Goal: Task Accomplishment & Management: Manage account settings

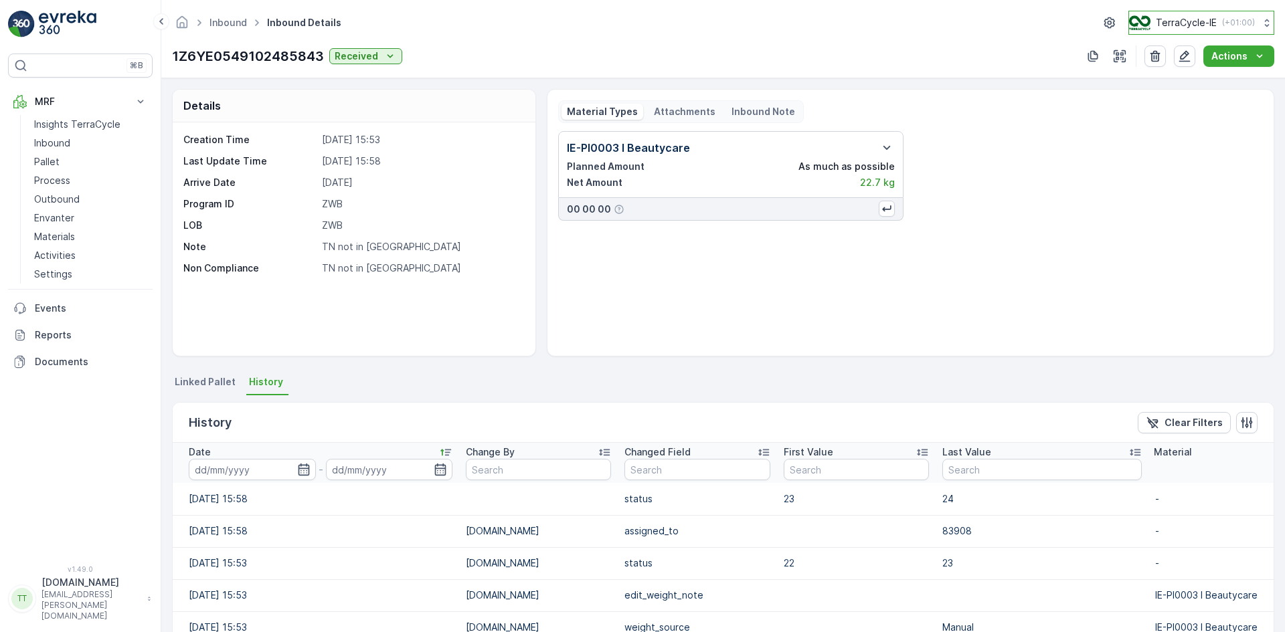
scroll to position [201, 0]
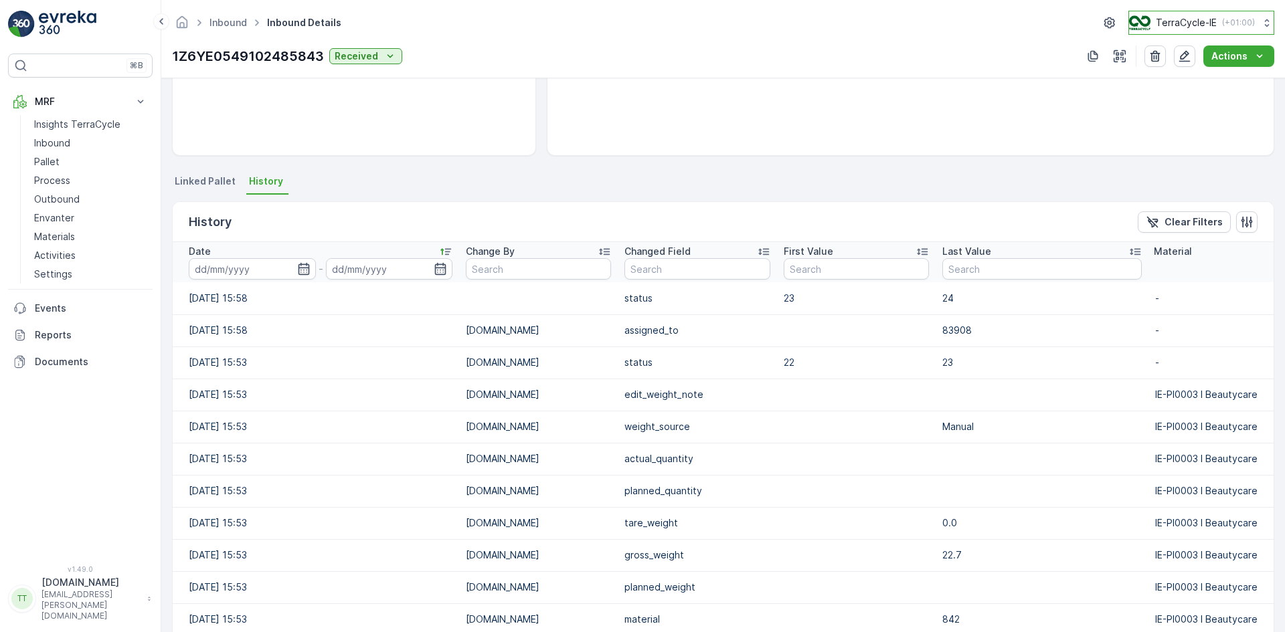
click at [1199, 26] on p "TerraCycle-IE" at bounding box center [1186, 22] width 61 height 13
type input "nl"
click at [1185, 82] on span "TerraCycle-NL-MRF" at bounding box center [1206, 82] width 139 height 13
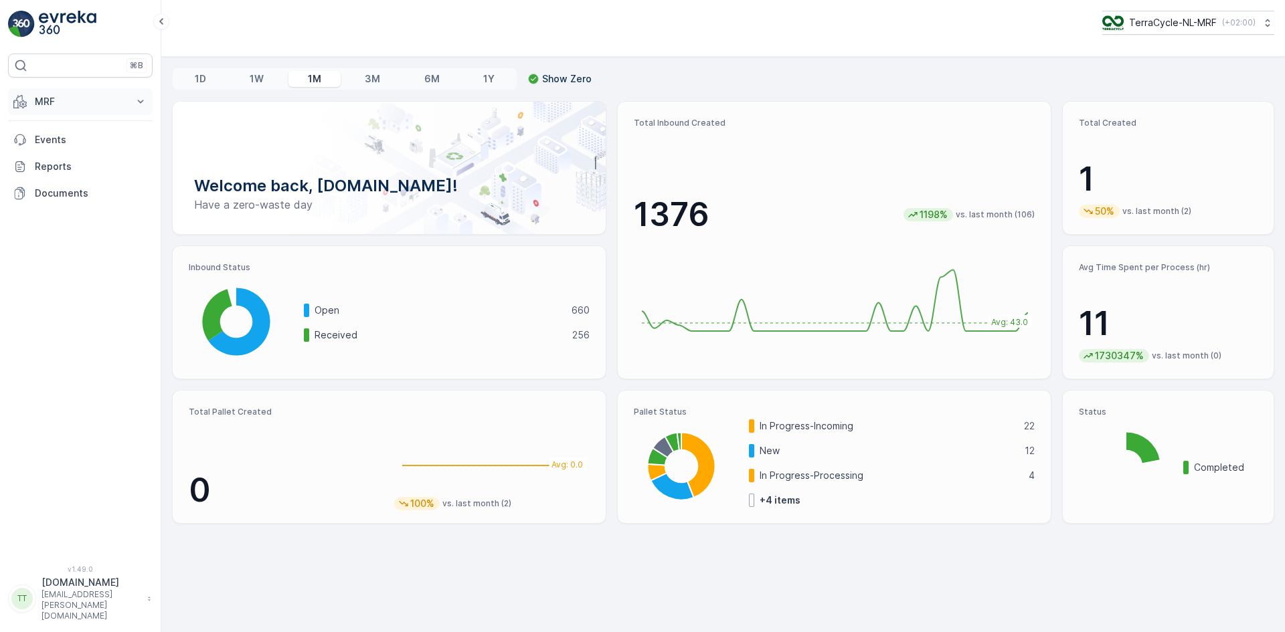
click at [54, 100] on p "MRF" at bounding box center [80, 101] width 91 height 13
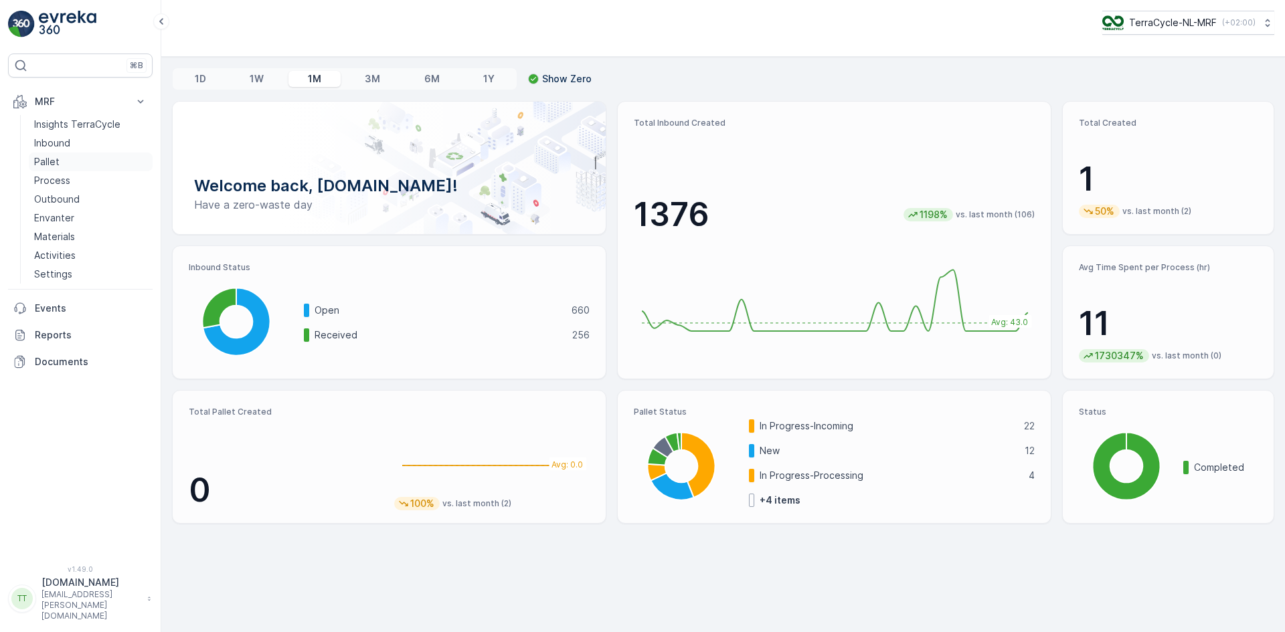
click at [52, 159] on p "Pallet" at bounding box center [46, 161] width 25 height 13
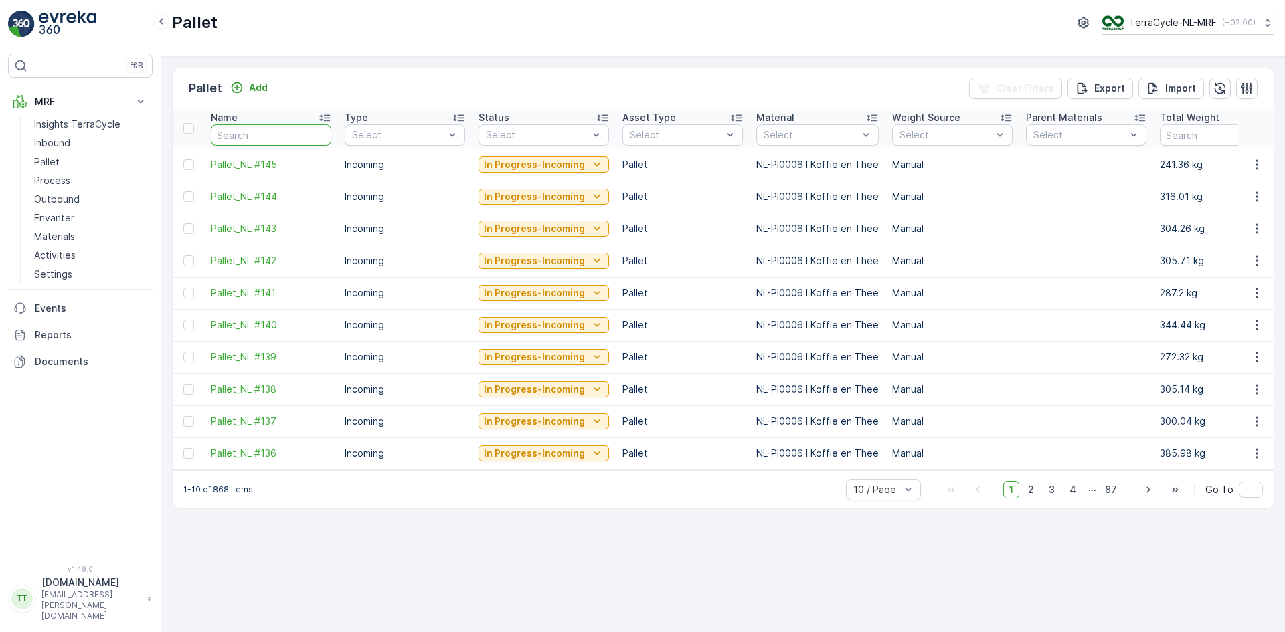
click at [250, 128] on input "text" at bounding box center [271, 134] width 120 height 21
type input "128"
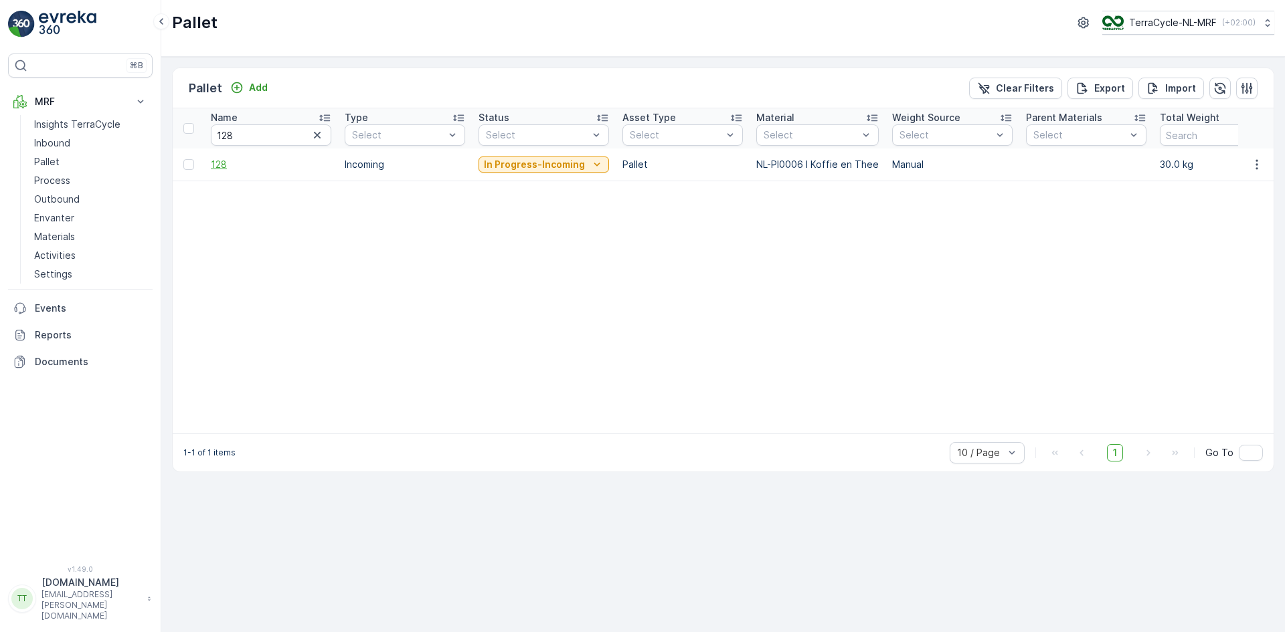
click at [220, 165] on span "128" at bounding box center [271, 164] width 120 height 13
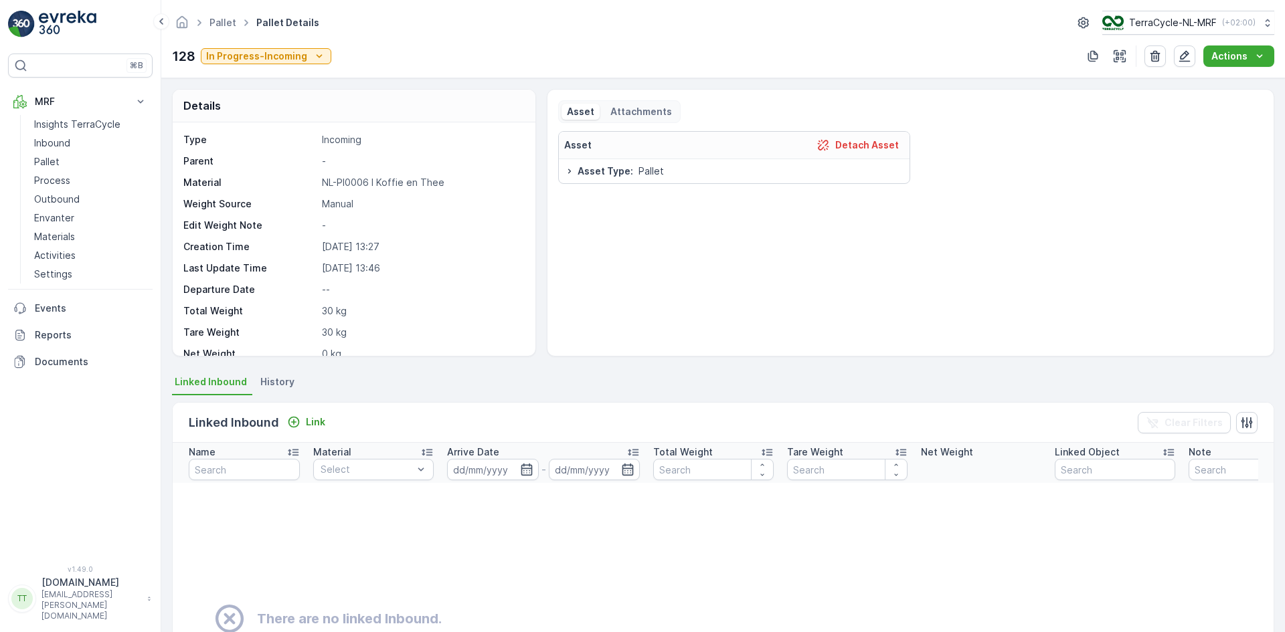
click at [282, 378] on span "History" at bounding box center [277, 381] width 34 height 13
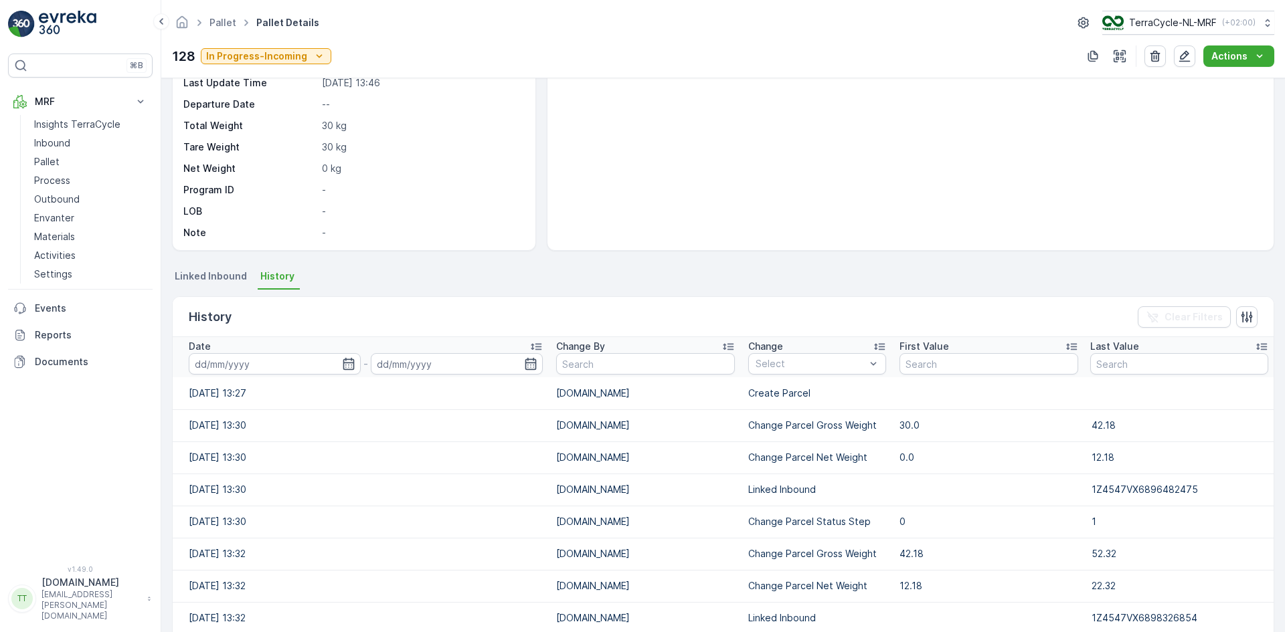
scroll to position [229, 0]
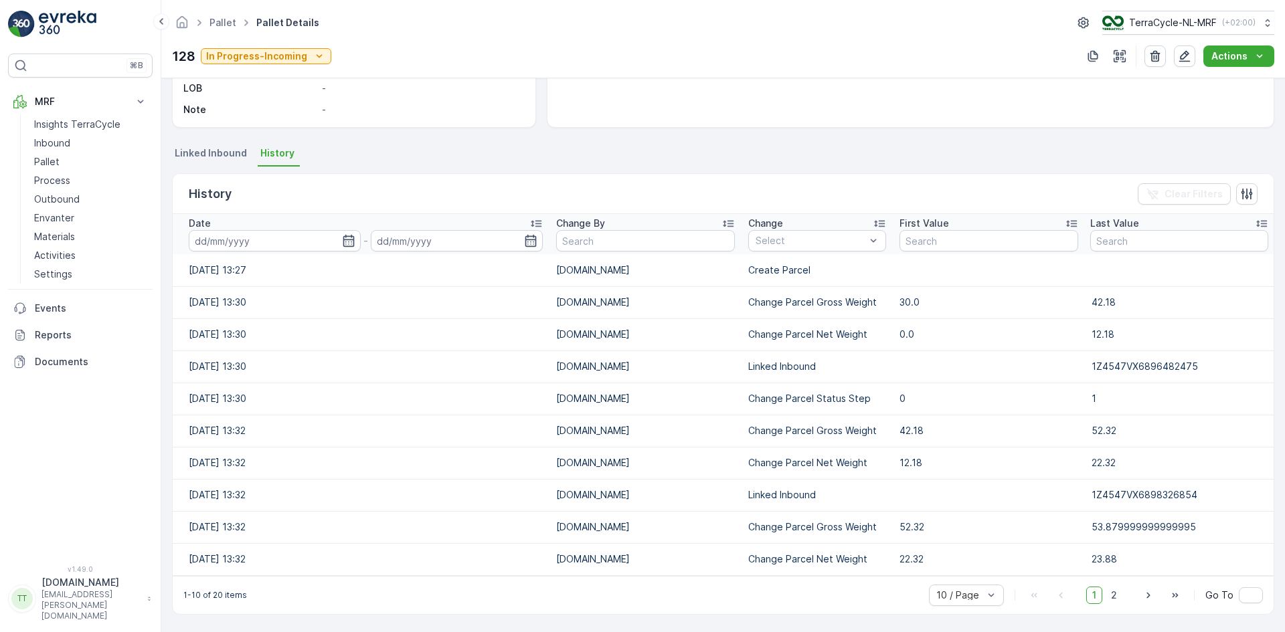
click at [535, 223] on icon at bounding box center [535, 223] width 13 height 13
click at [534, 223] on icon at bounding box center [535, 223] width 13 height 13
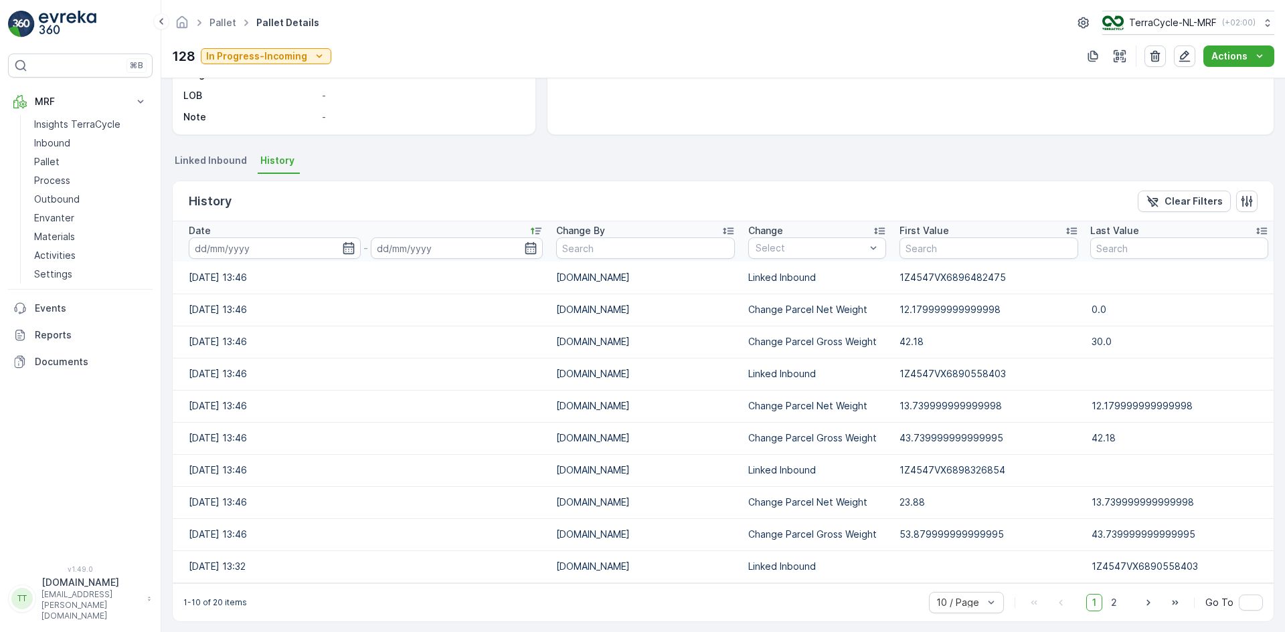
scroll to position [229, 0]
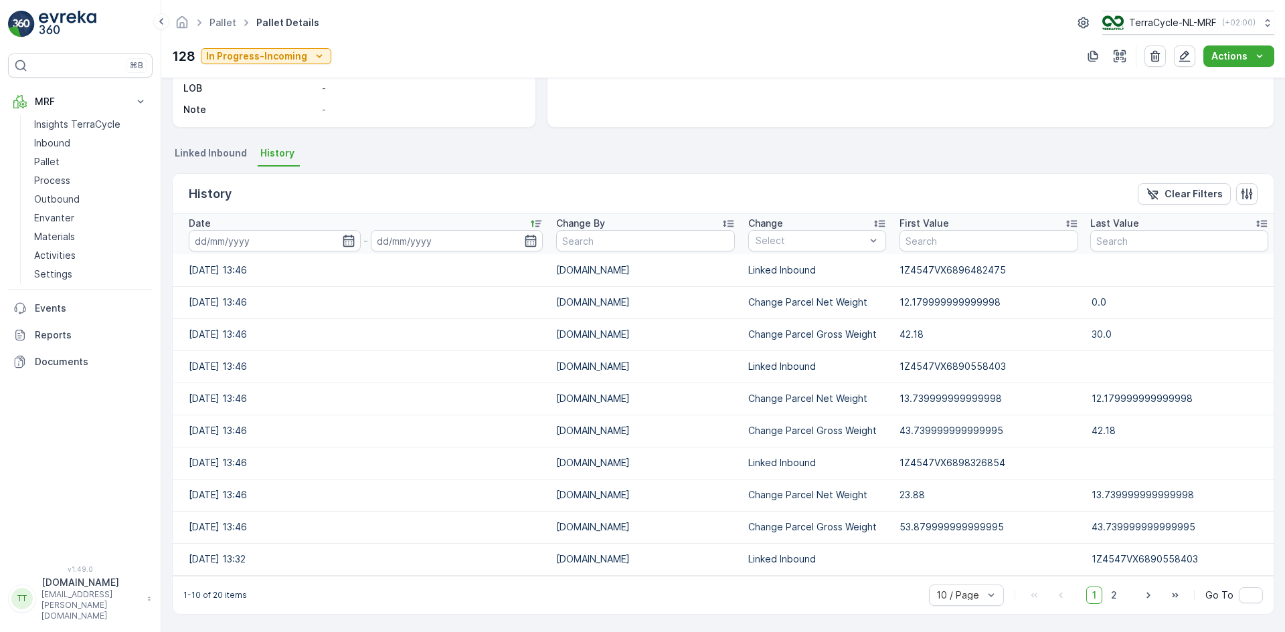
click at [203, 151] on span "Linked Inbound" at bounding box center [211, 153] width 72 height 13
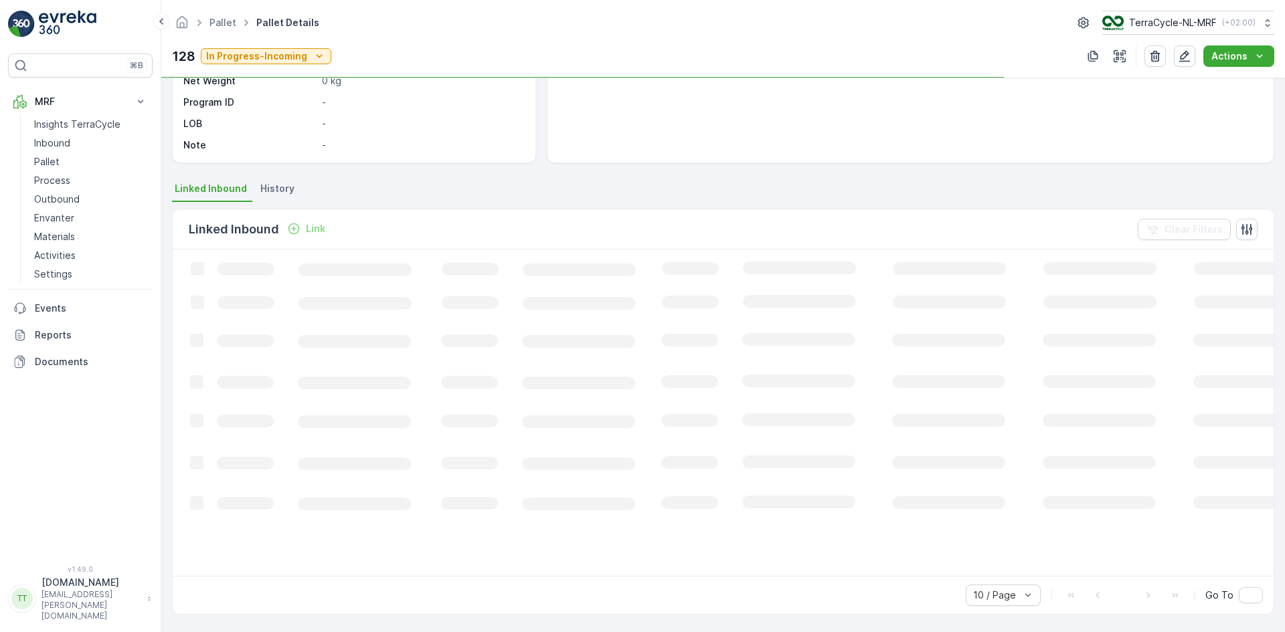
scroll to position [187, 0]
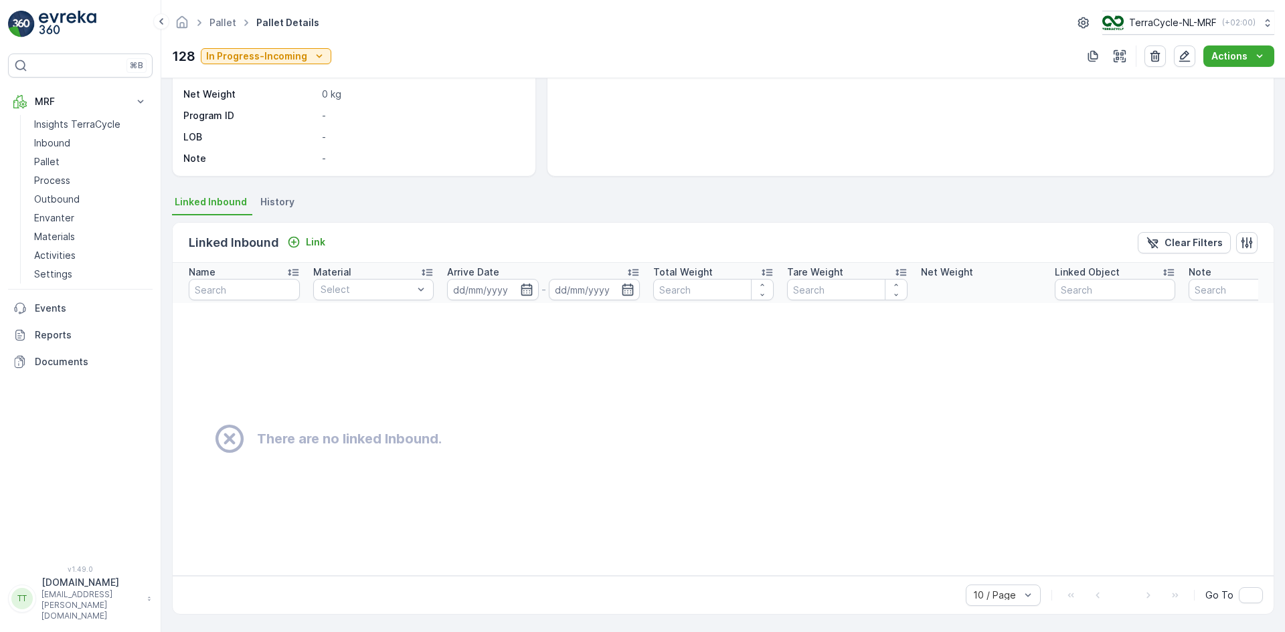
click at [278, 197] on span "History" at bounding box center [277, 201] width 34 height 13
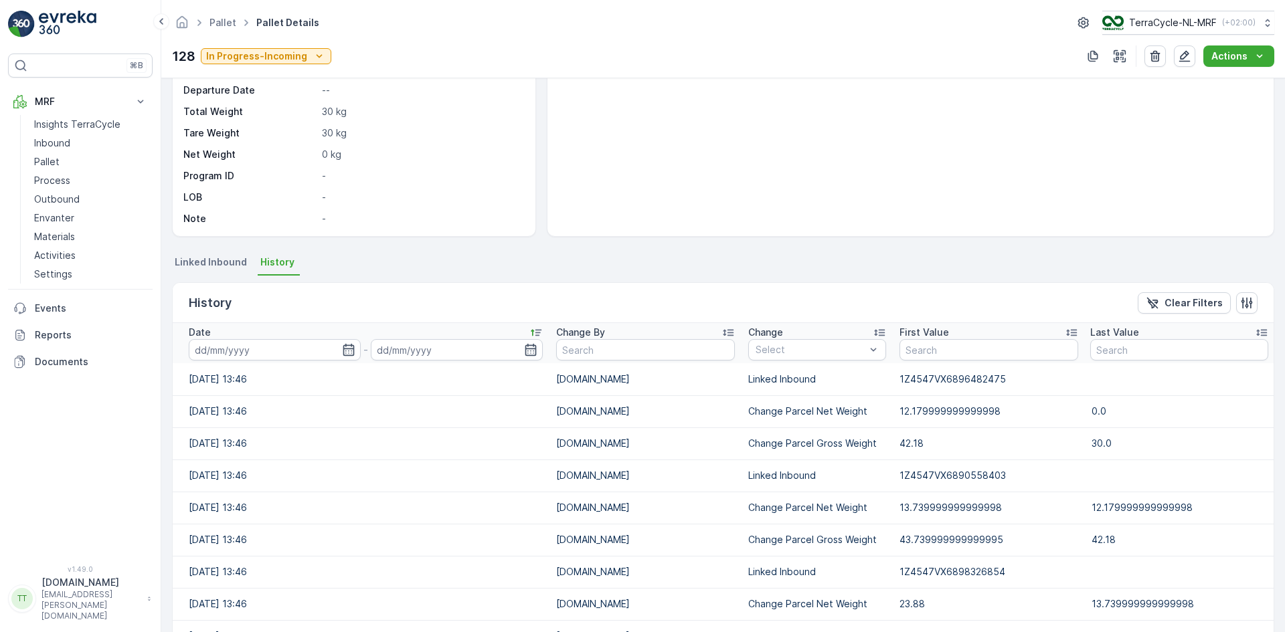
scroll to position [53, 0]
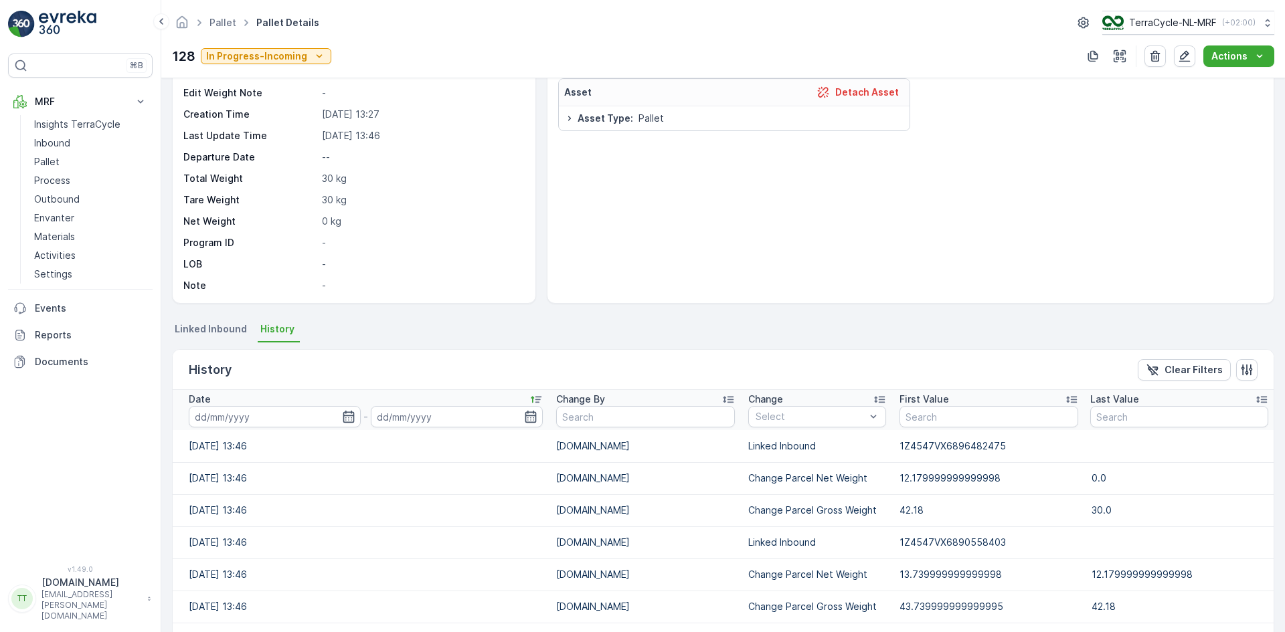
click at [534, 398] on icon at bounding box center [535, 399] width 13 height 13
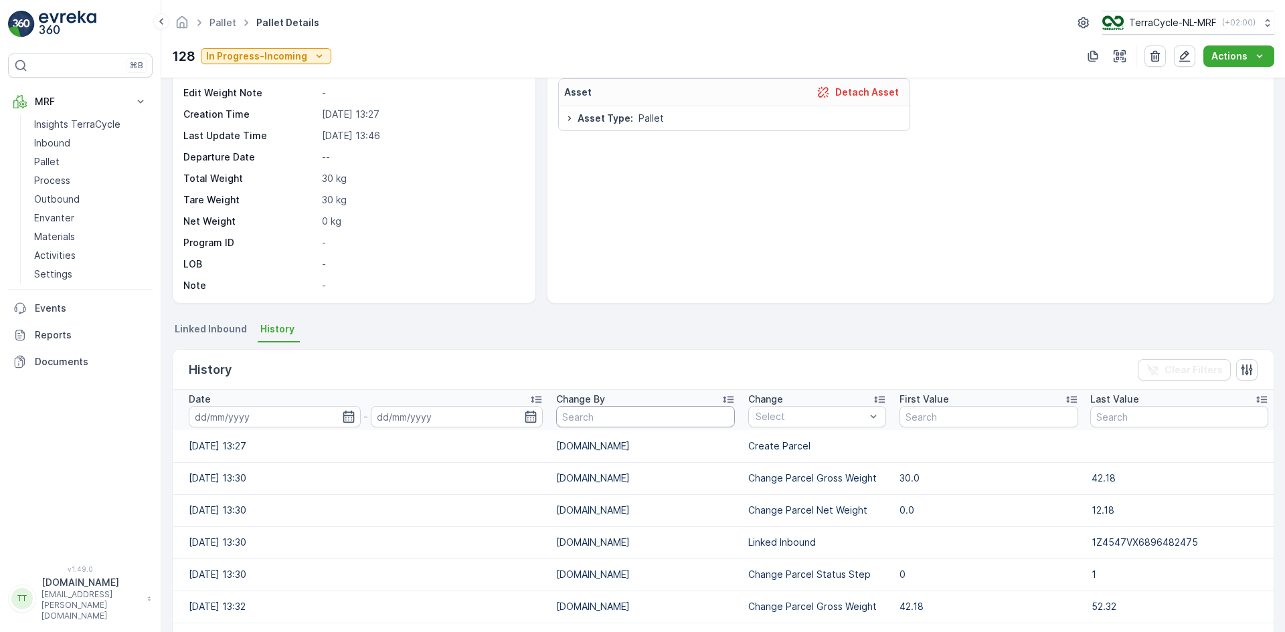
scroll to position [120, 0]
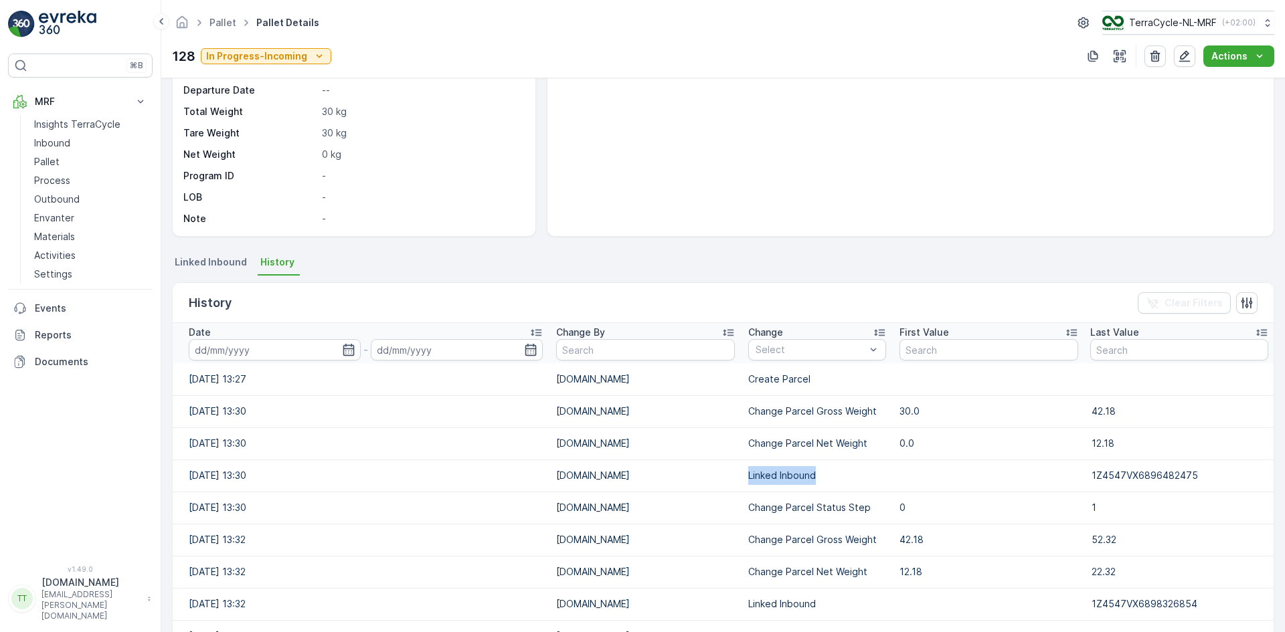
drag, startPoint x: 741, startPoint y: 476, endPoint x: 808, endPoint y: 475, distance: 66.9
click at [808, 475] on td "Linked Inbound" at bounding box center [817, 476] width 152 height 32
copy td "Linked Inbound"
click at [768, 347] on div at bounding box center [810, 350] width 113 height 11
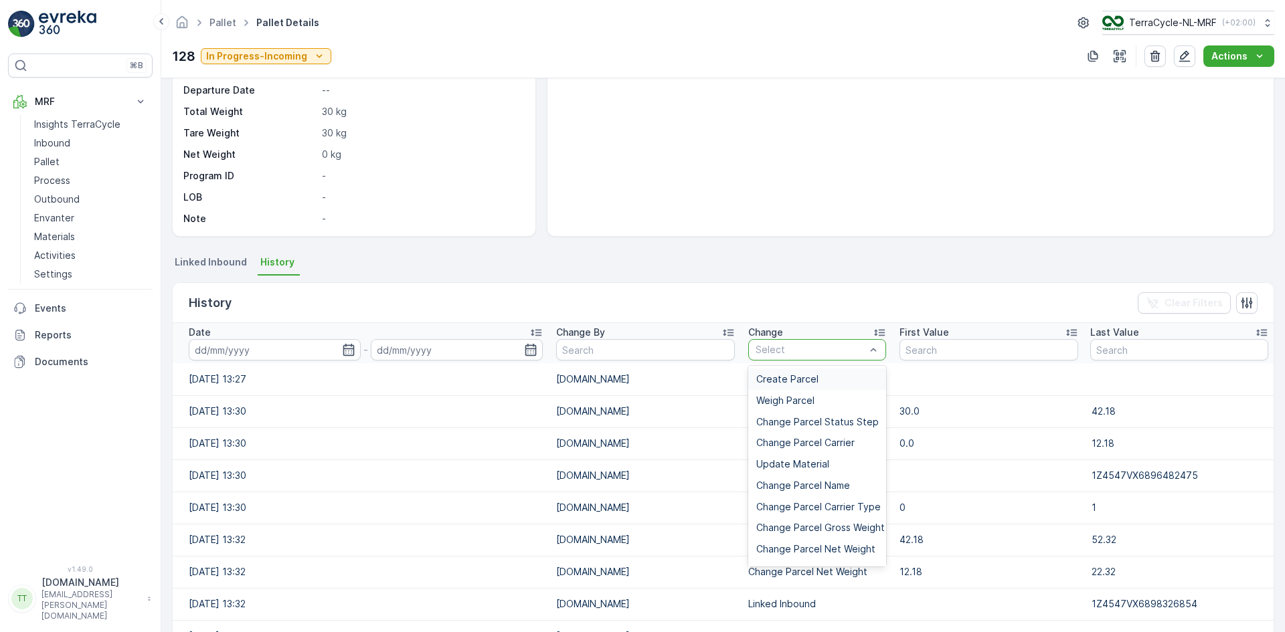
paste input "Linked Inbound"
type input "Linked Inbound"
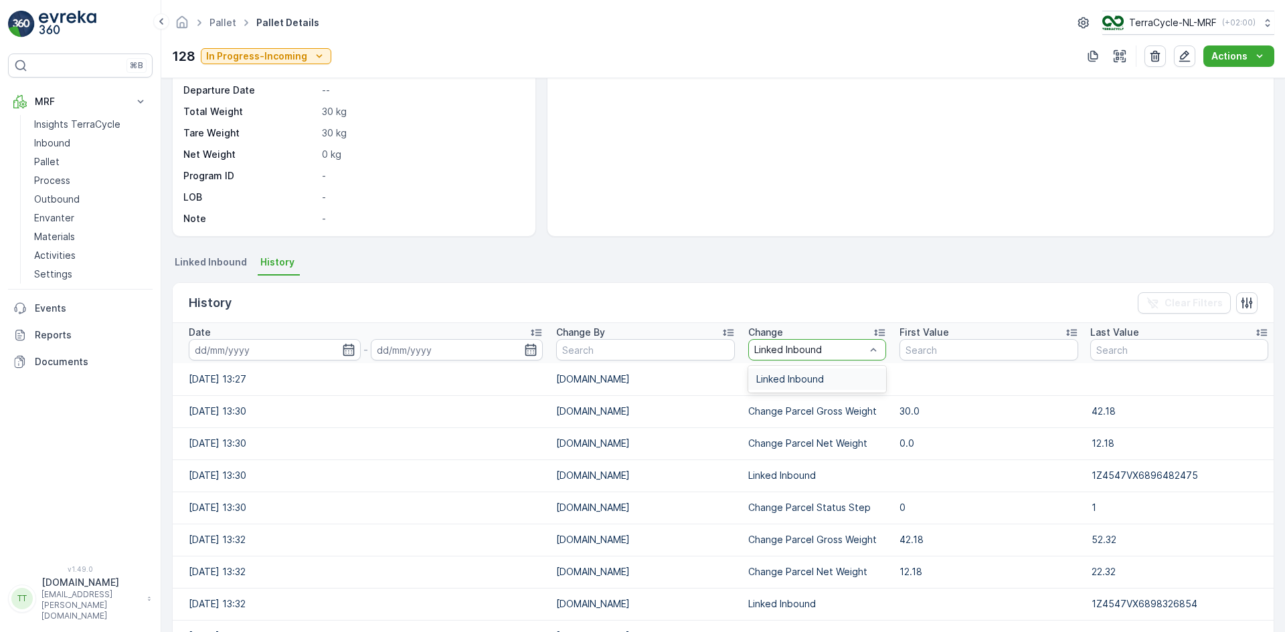
click at [767, 377] on span "Linked Inbound" at bounding box center [790, 379] width 68 height 11
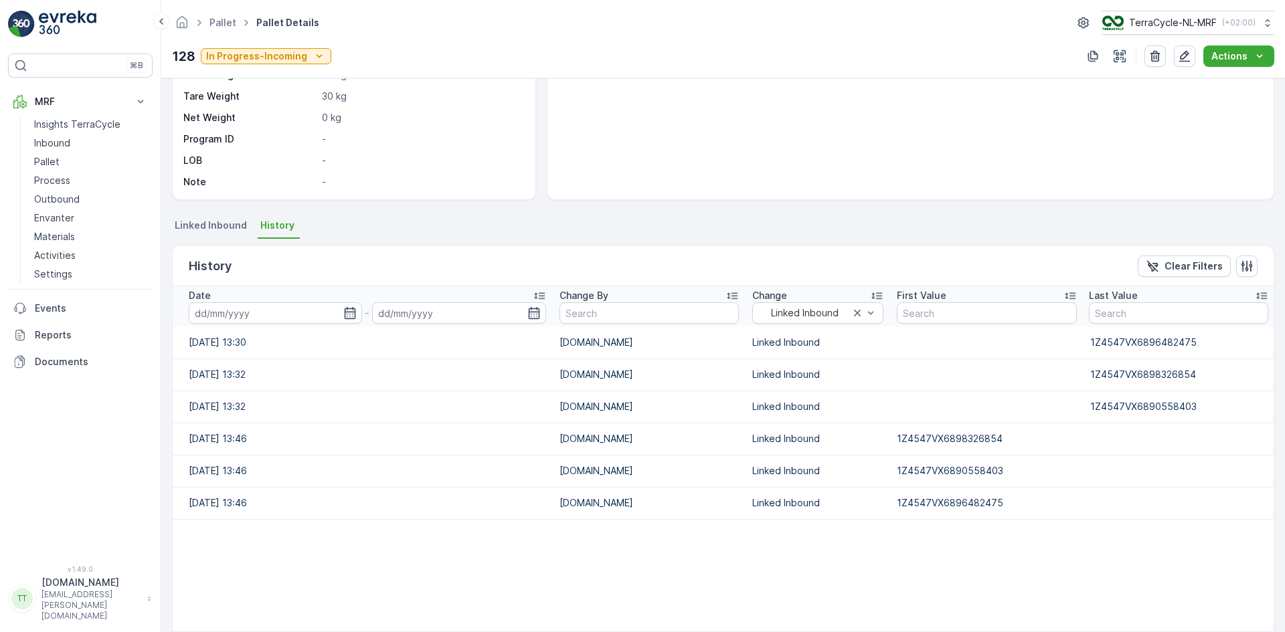
scroll to position [187, 0]
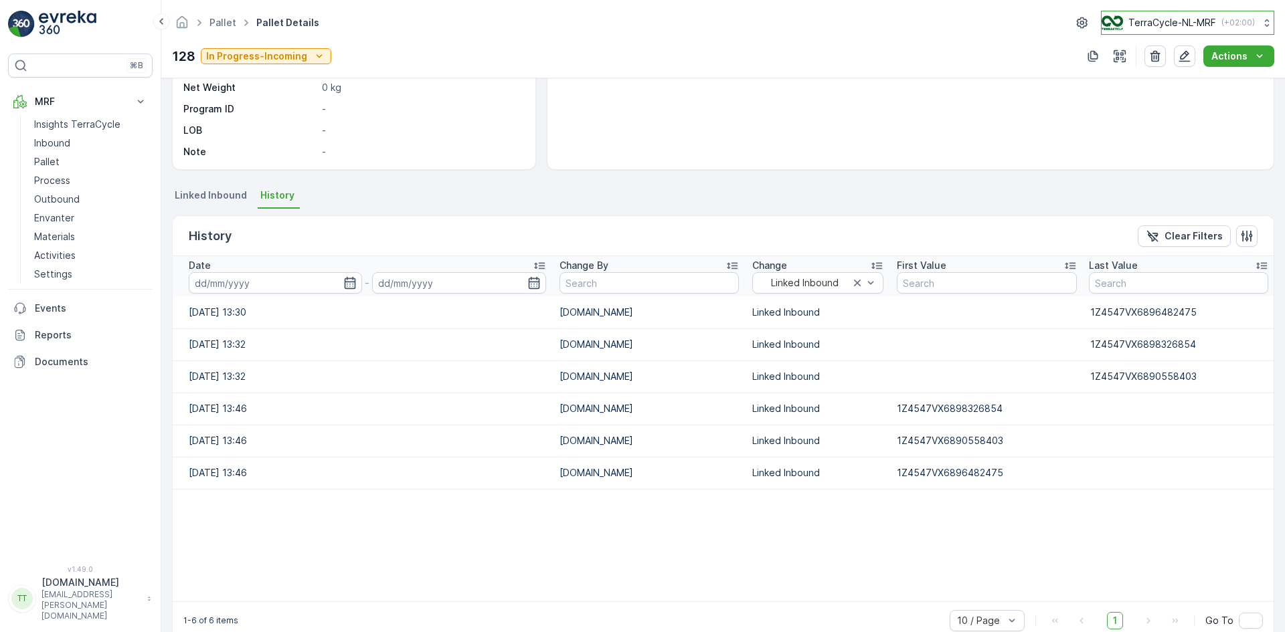
click at [1161, 20] on p "TerraCycle-NL-MRF" at bounding box center [1172, 22] width 88 height 13
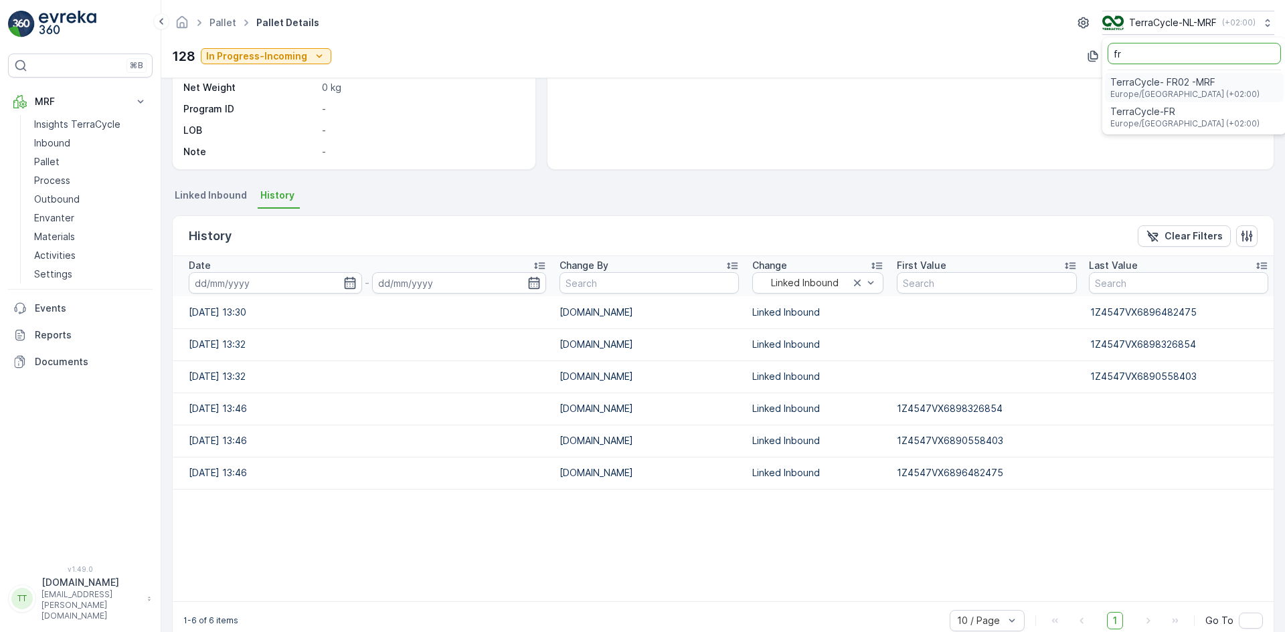
type input "fr"
click at [1159, 84] on span "TerraCycle- FR02 -MRF" at bounding box center [1184, 82] width 149 height 13
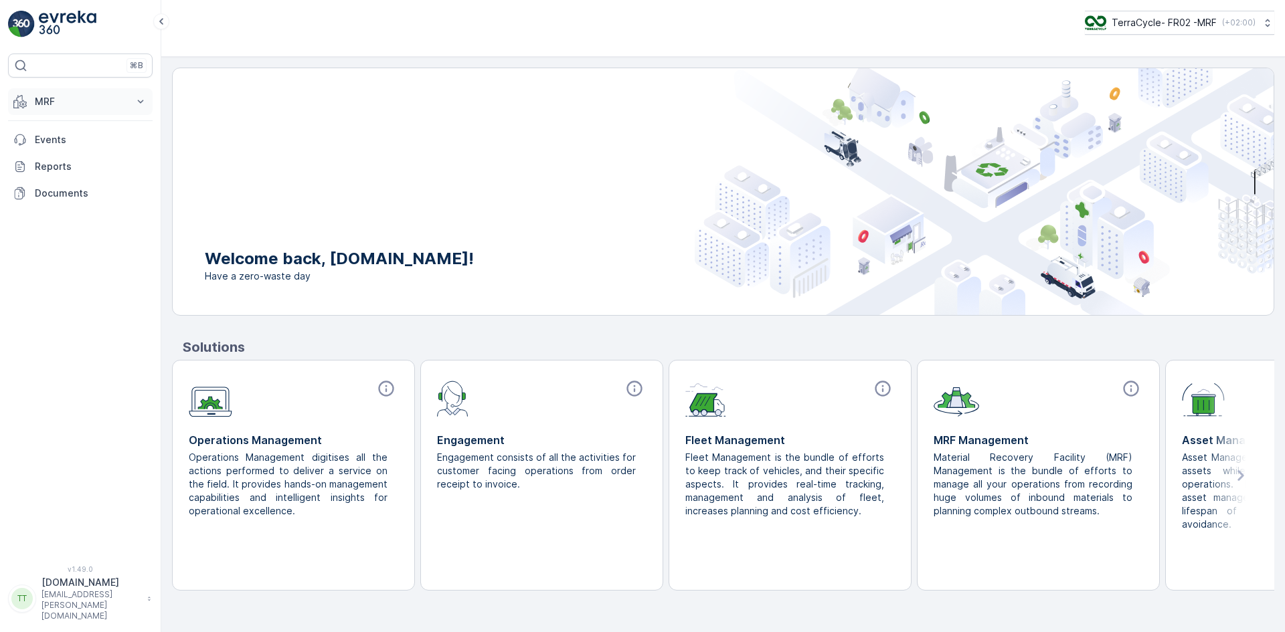
click at [55, 96] on p "MRF" at bounding box center [80, 101] width 91 height 13
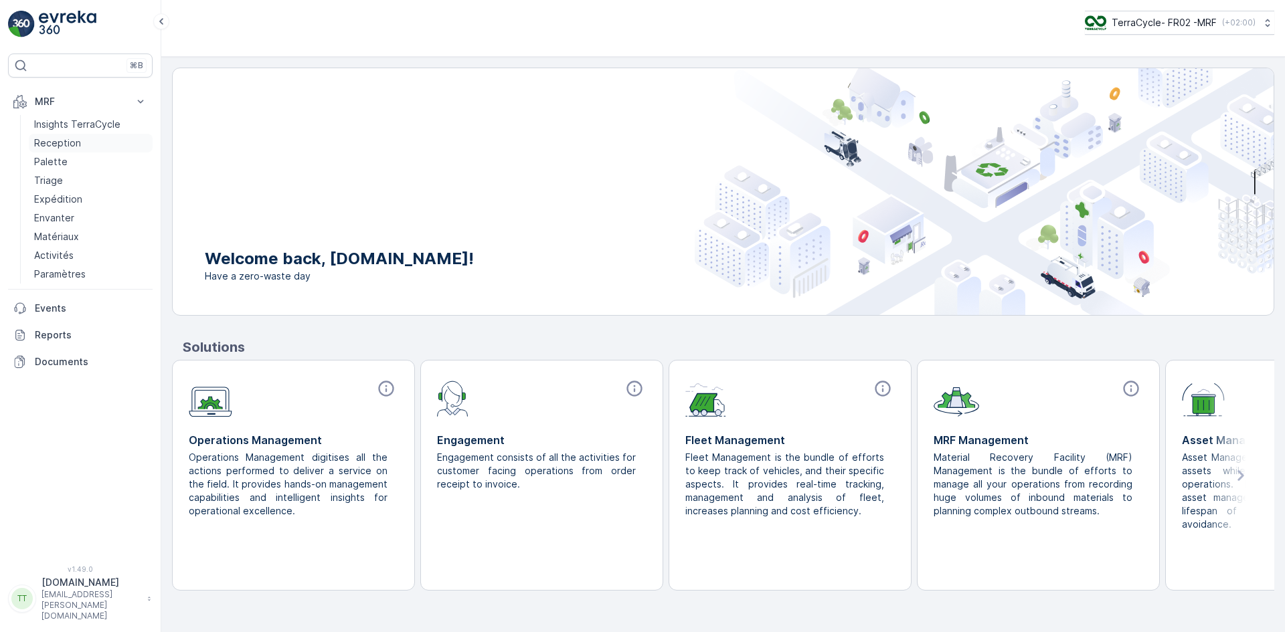
click at [55, 143] on p "Reception" at bounding box center [57, 142] width 47 height 13
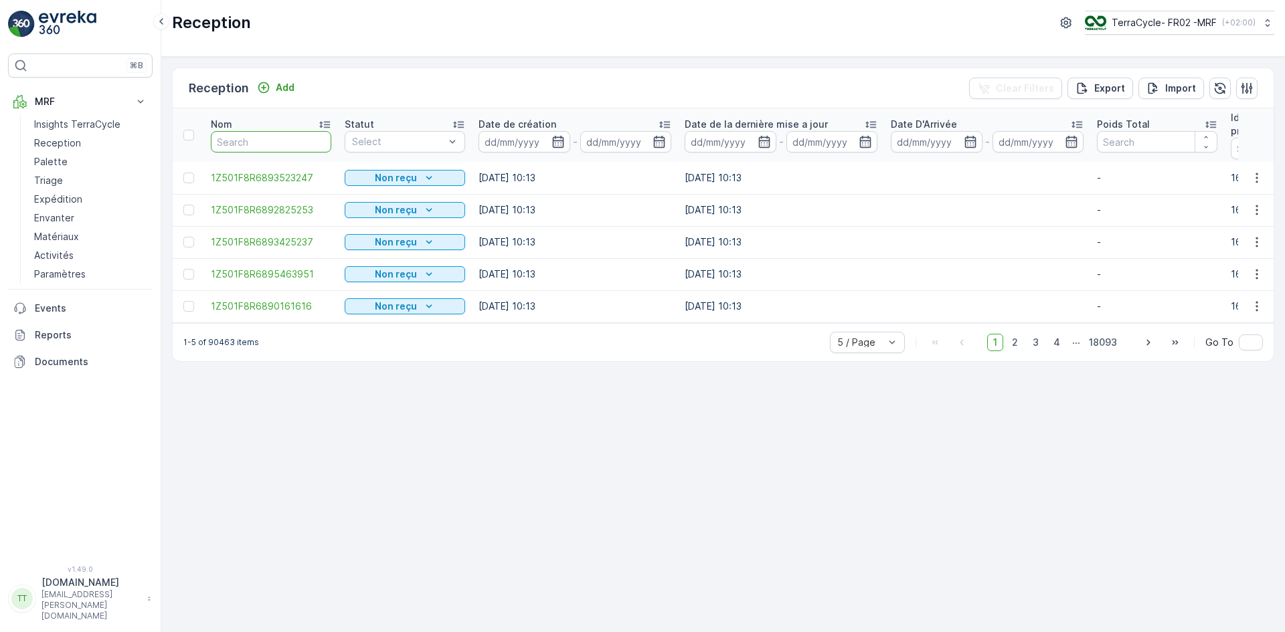
click at [250, 143] on input "text" at bounding box center [271, 141] width 120 height 21
paste input "1Z501F8R6898542762"
type input "1Z501F8R6898542762"
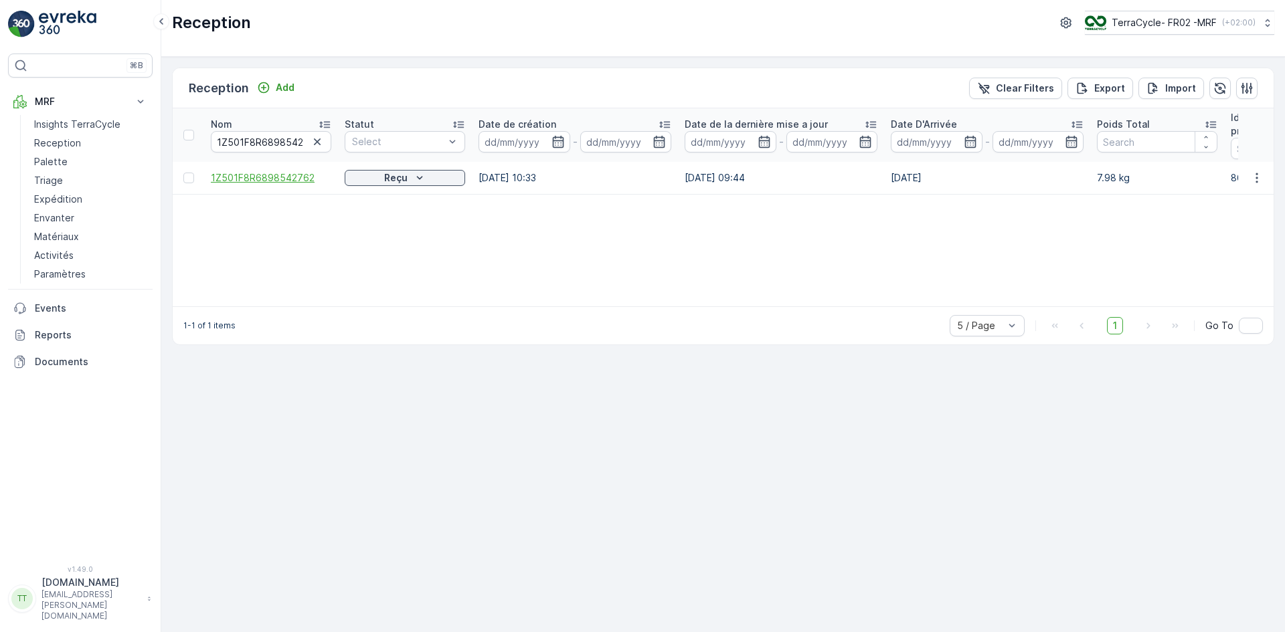
click at [257, 177] on span "1Z501F8R6898542762" at bounding box center [271, 177] width 120 height 13
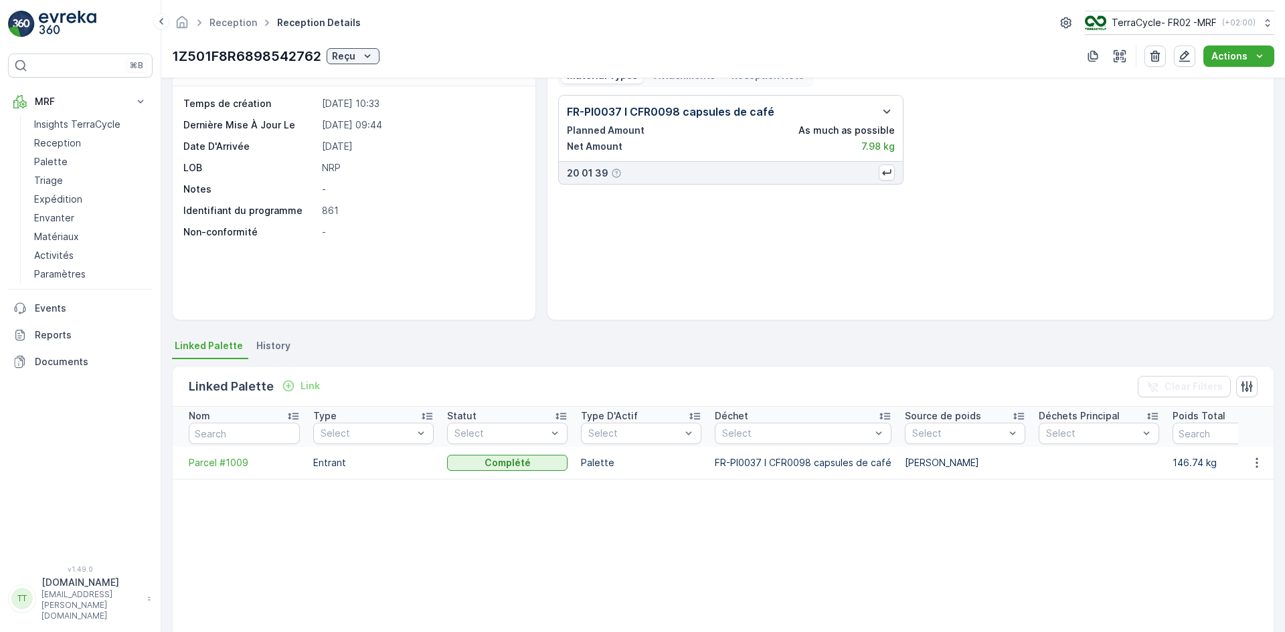
scroll to position [67, 0]
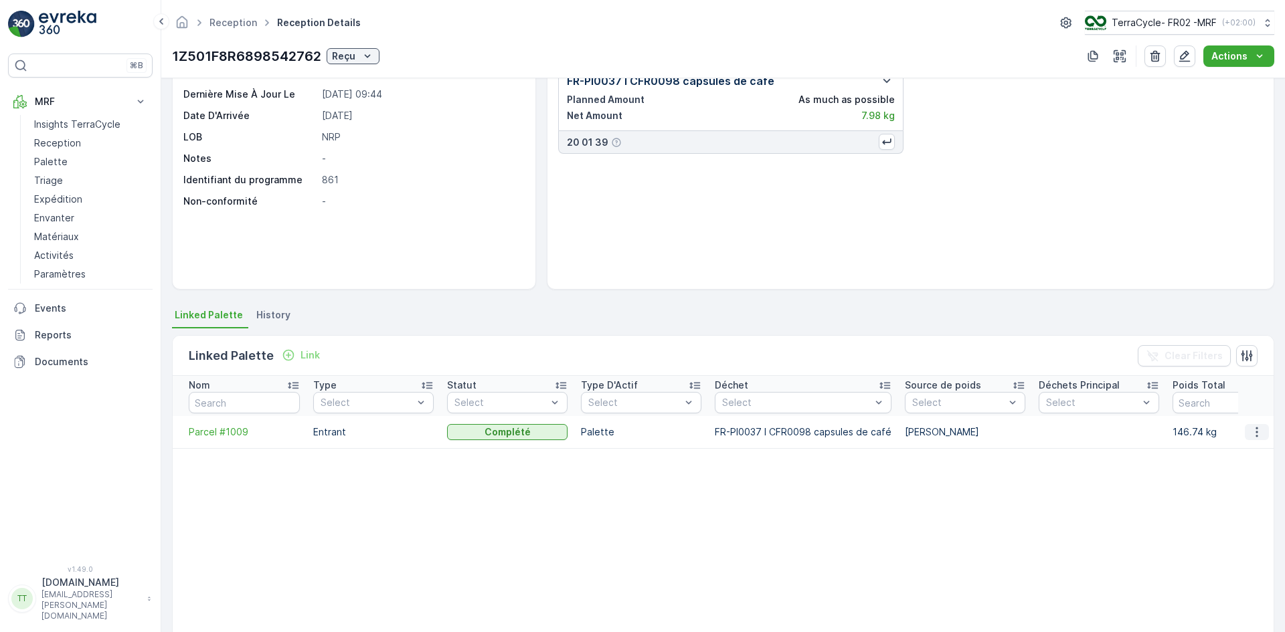
click at [1250, 434] on icon "button" at bounding box center [1256, 432] width 13 height 13
click at [1227, 476] on span "Unlink Palette" at bounding box center [1233, 476] width 62 height 13
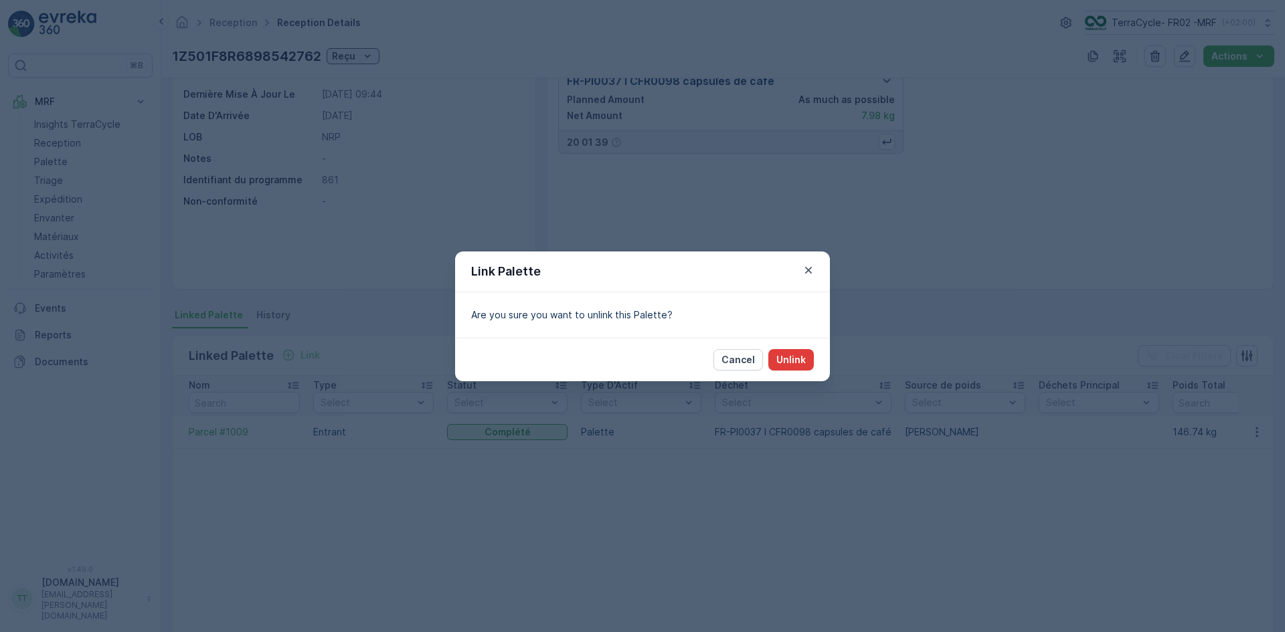
click at [792, 355] on p "Unlink" at bounding box center [790, 359] width 29 height 13
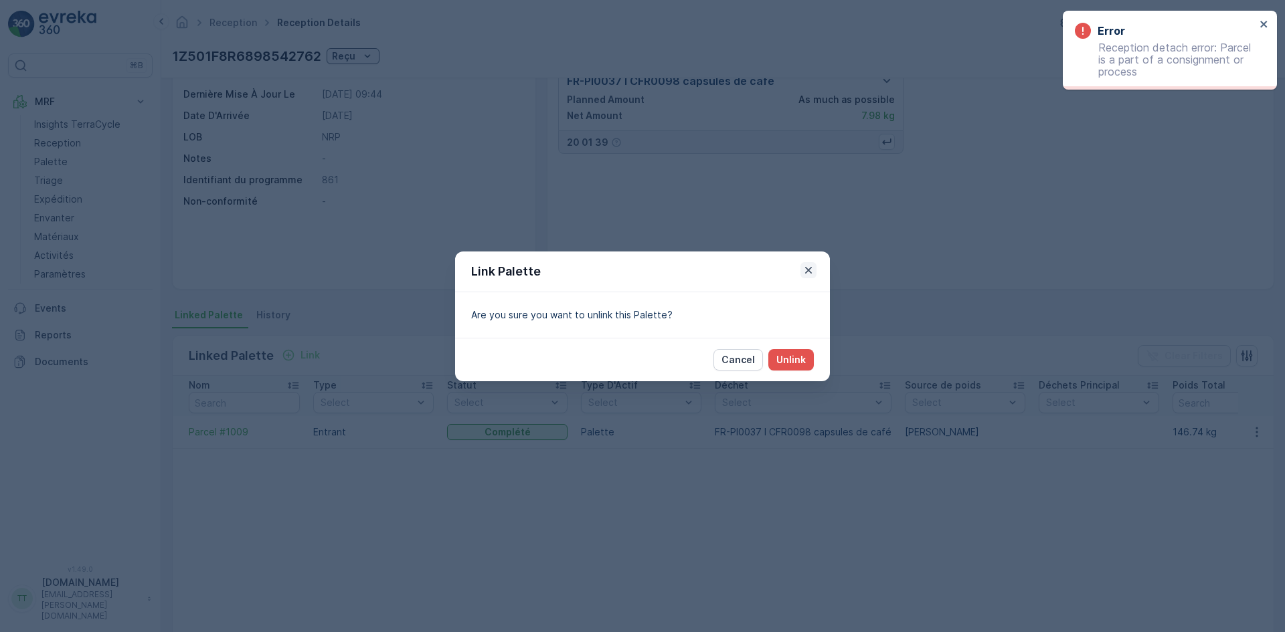
click at [808, 270] on icon "button" at bounding box center [808, 269] width 7 height 7
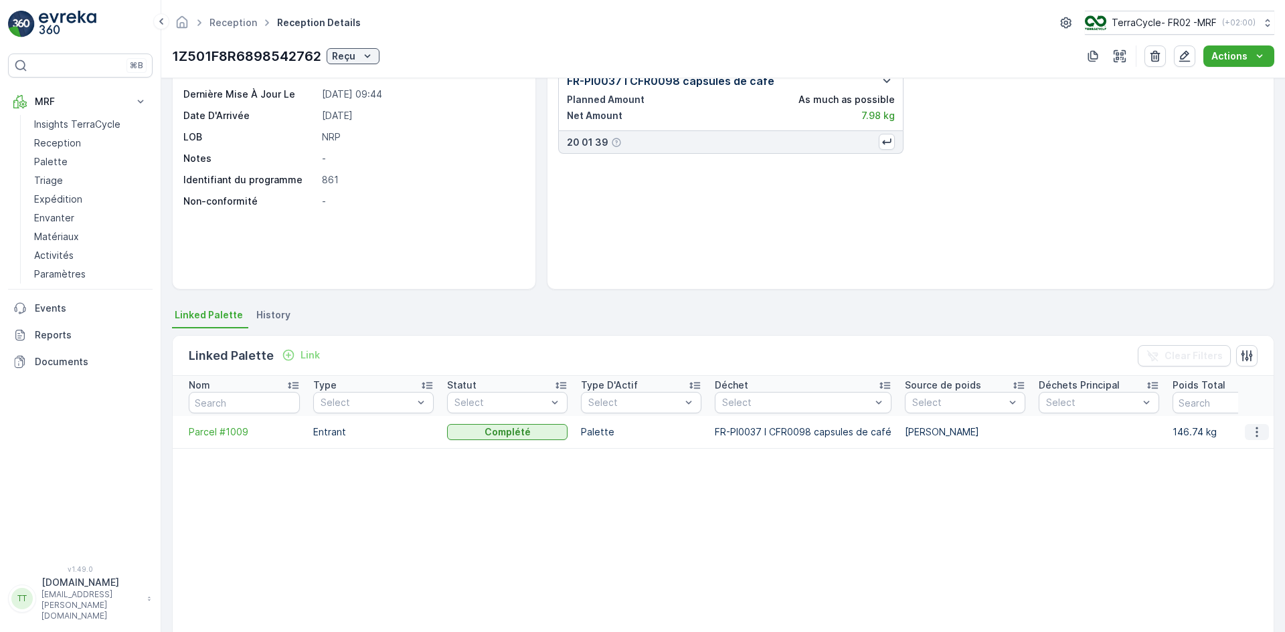
click at [1257, 431] on icon "button" at bounding box center [1256, 432] width 13 height 13
click at [1224, 469] on div "Unlink Palette" at bounding box center [1240, 477] width 88 height 19
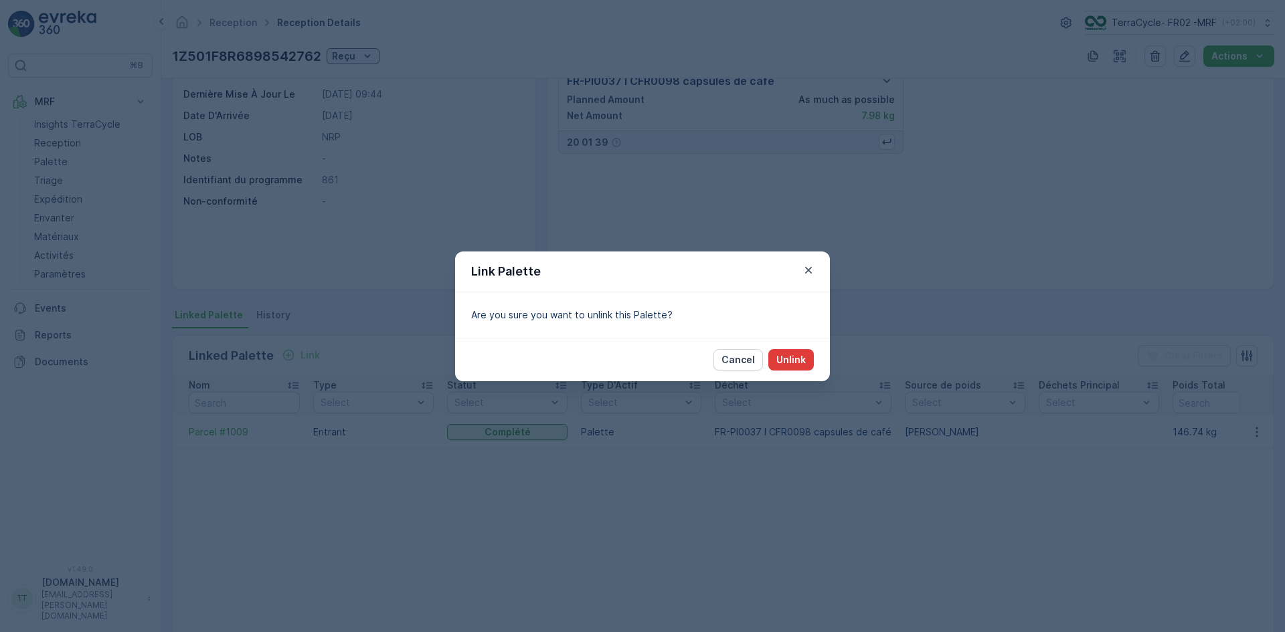
click at [794, 357] on p "Unlink" at bounding box center [790, 359] width 29 height 13
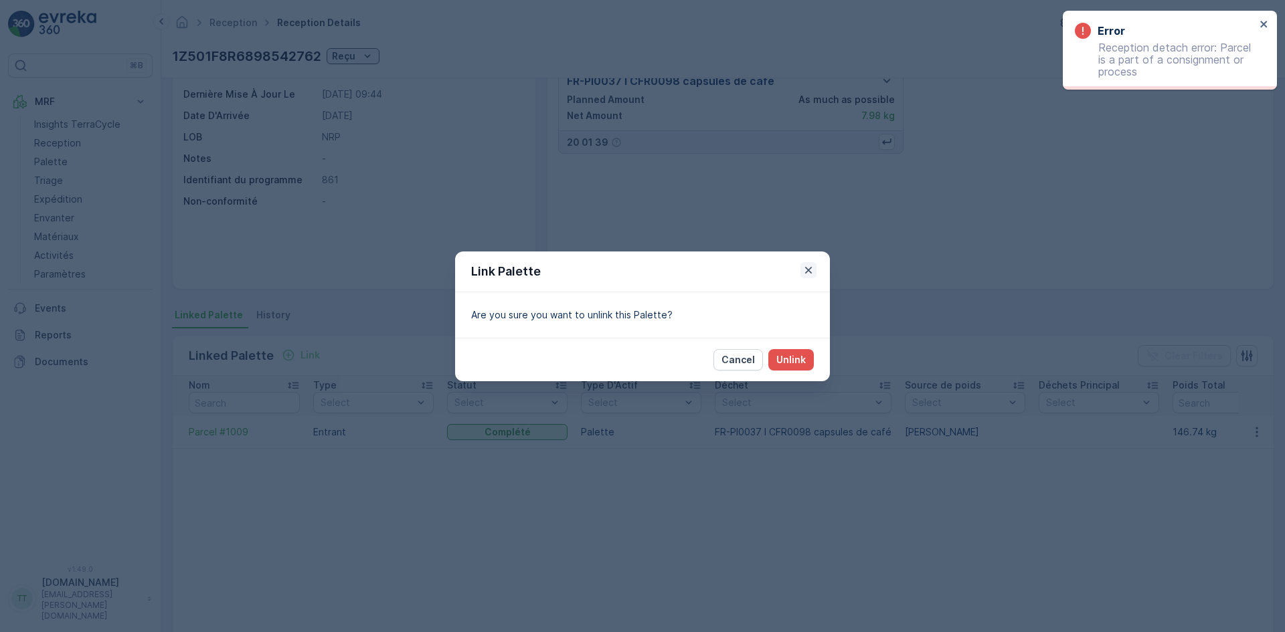
click at [808, 265] on icon "button" at bounding box center [808, 270] width 13 height 13
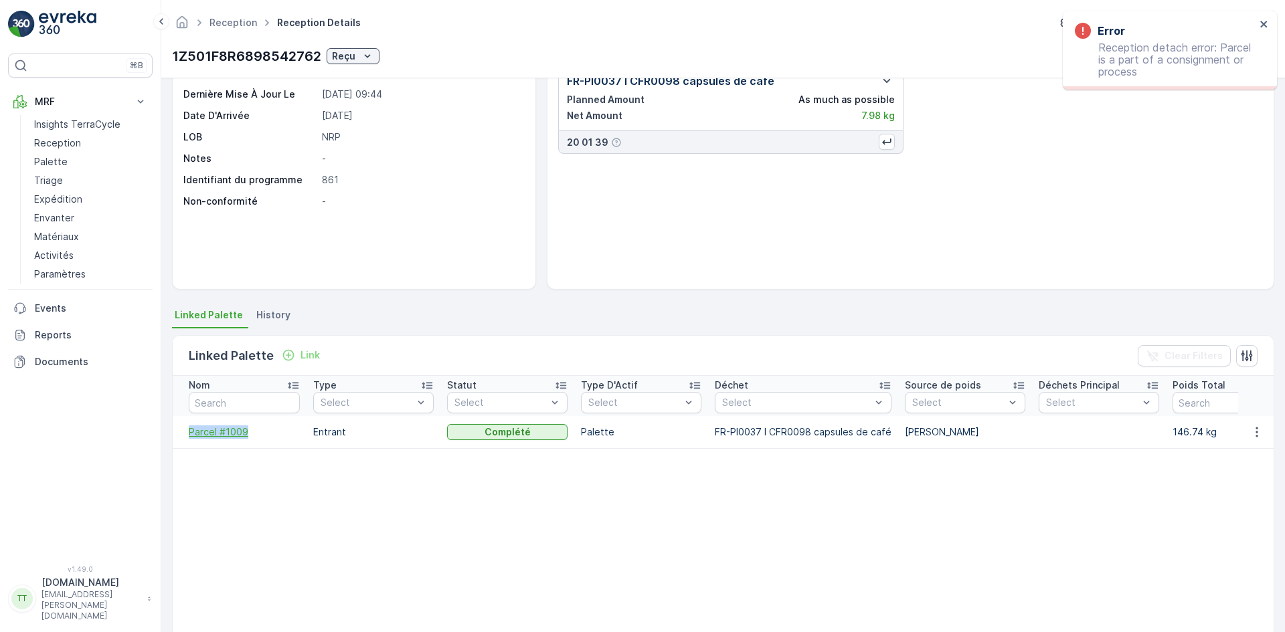
drag, startPoint x: 177, startPoint y: 436, endPoint x: 248, endPoint y: 426, distance: 71.1
click at [248, 426] on td "Parcel #1009" at bounding box center [240, 432] width 134 height 32
copy span "Parcel #1009"
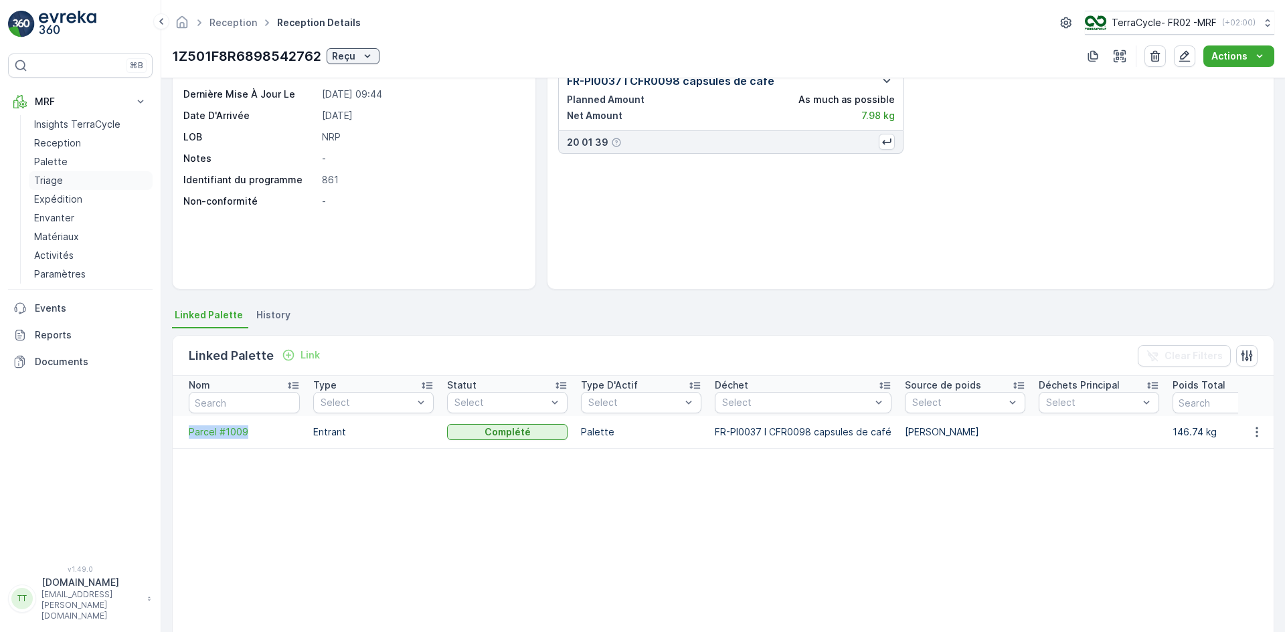
click at [60, 187] on p "Triage" at bounding box center [48, 180] width 29 height 13
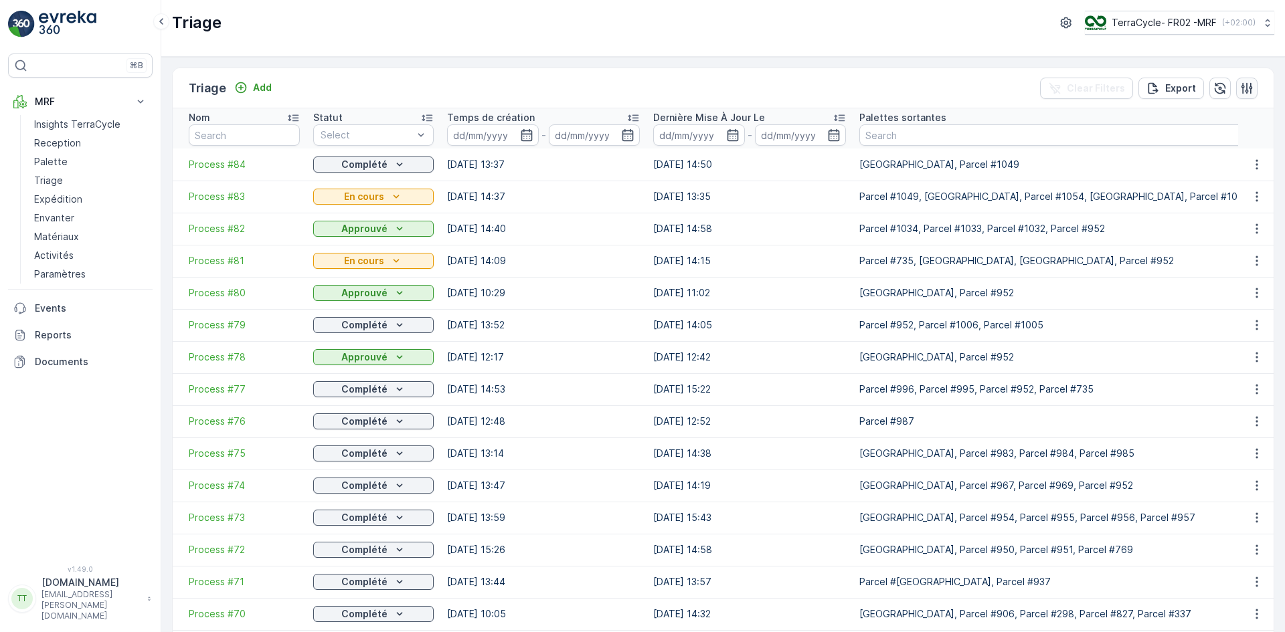
click at [1250, 87] on button "button" at bounding box center [1246, 88] width 21 height 21
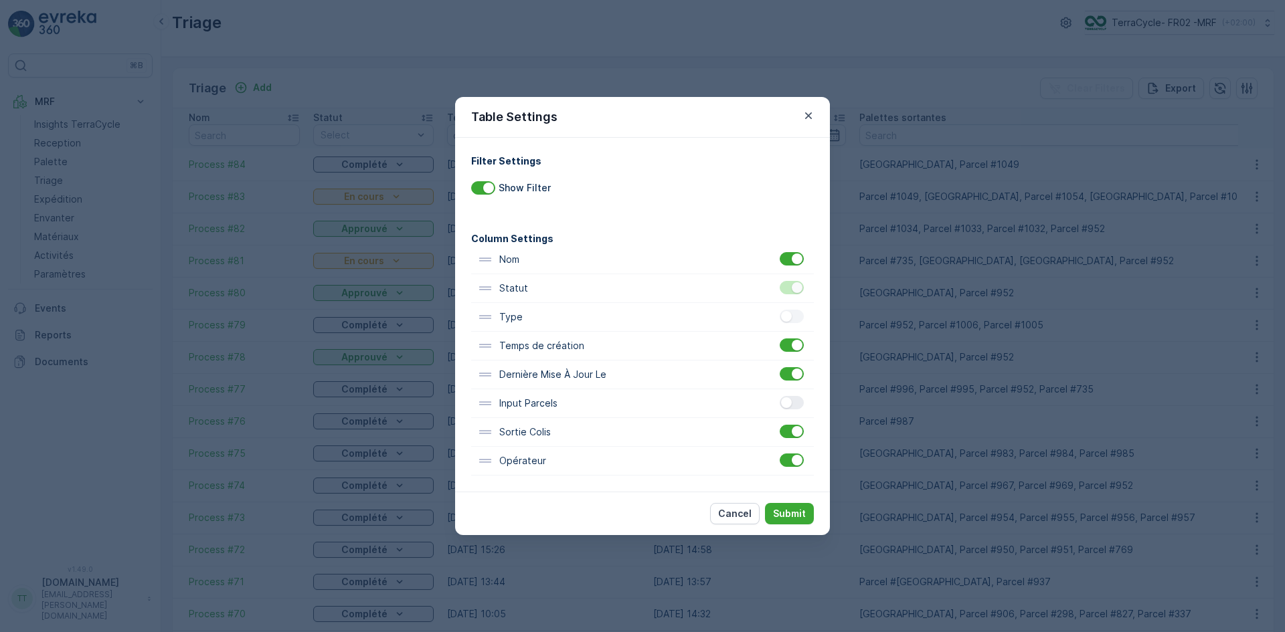
click at [791, 401] on div at bounding box center [786, 402] width 11 height 11
click at [780, 396] on input "checkbox" at bounding box center [780, 396] width 0 height 0
click at [790, 511] on p "Submit" at bounding box center [789, 513] width 33 height 13
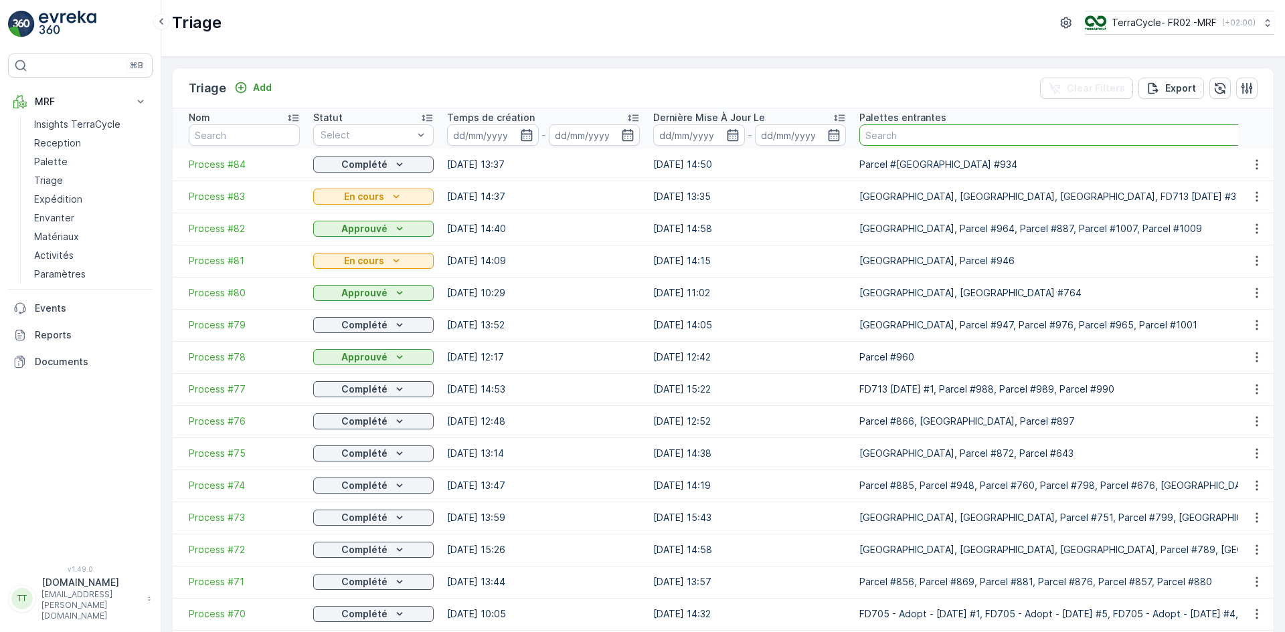
paste input "Parcel #1009"
type input "Parcel #1009"
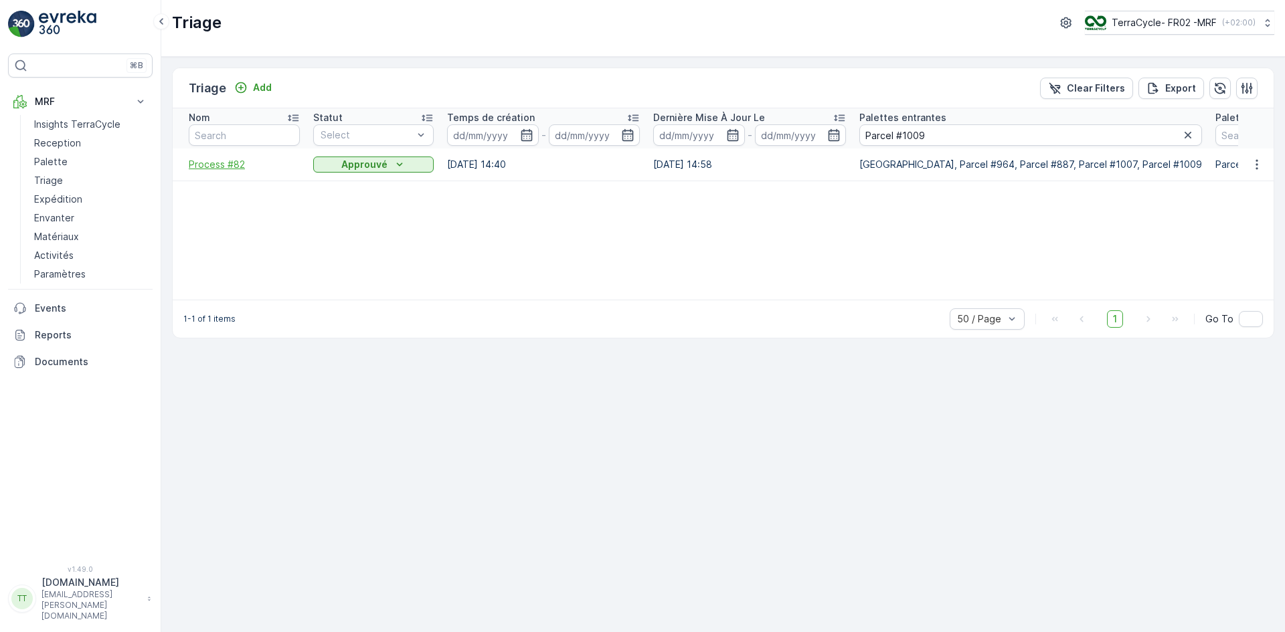
click at [215, 167] on span "Process #82" at bounding box center [244, 164] width 111 height 13
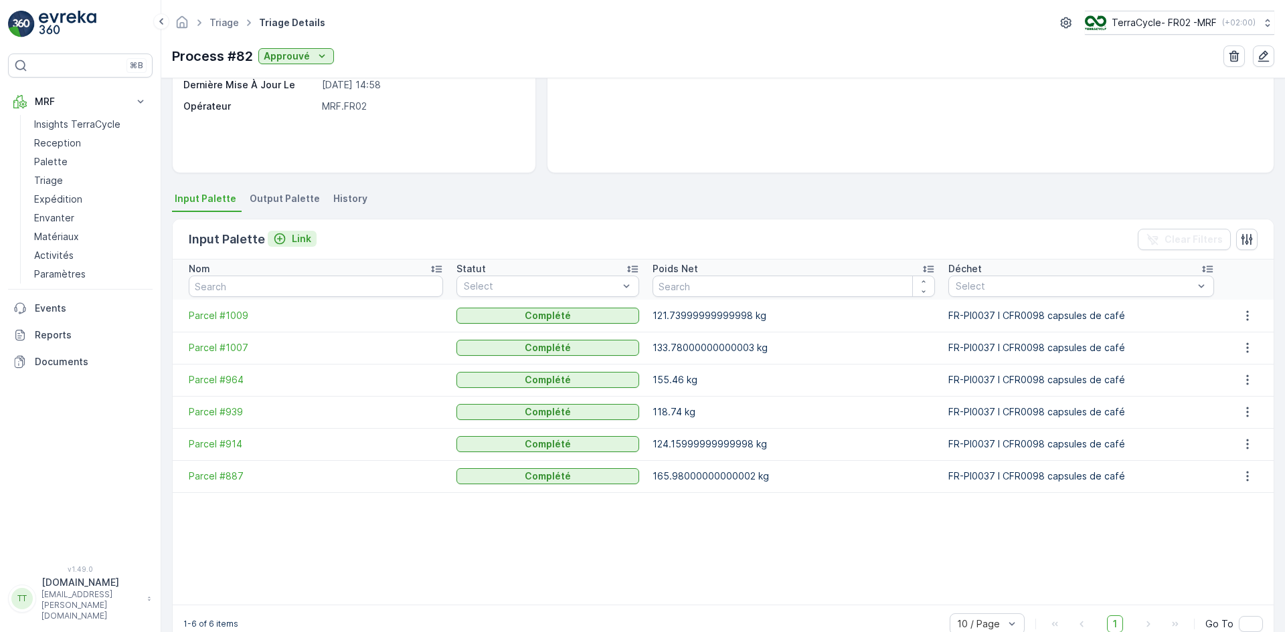
scroll to position [201, 0]
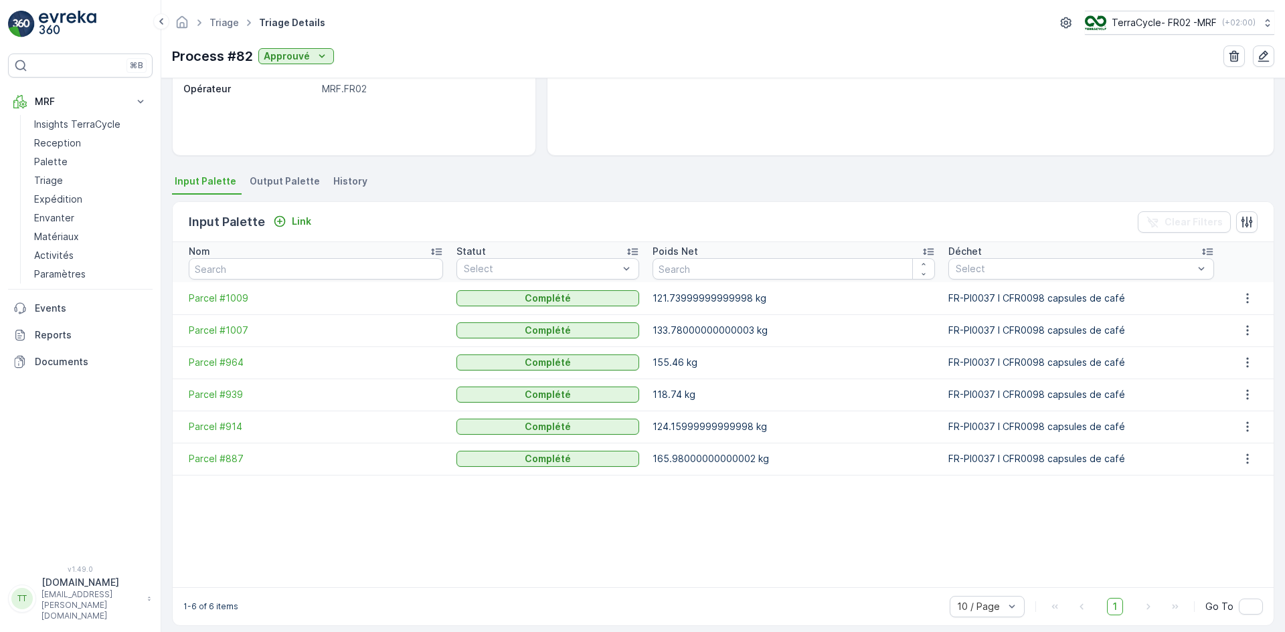
click at [289, 178] on span "Output Palette" at bounding box center [285, 181] width 70 height 13
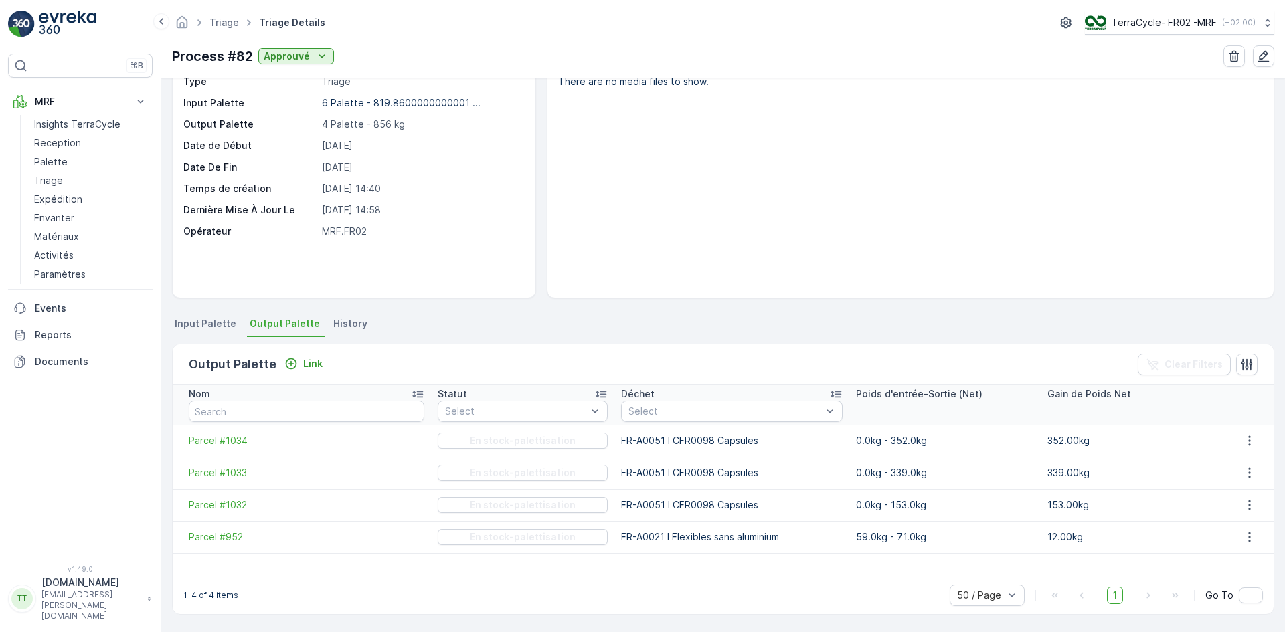
scroll to position [58, 0]
click at [64, 233] on p "Matériaux" at bounding box center [56, 236] width 45 height 13
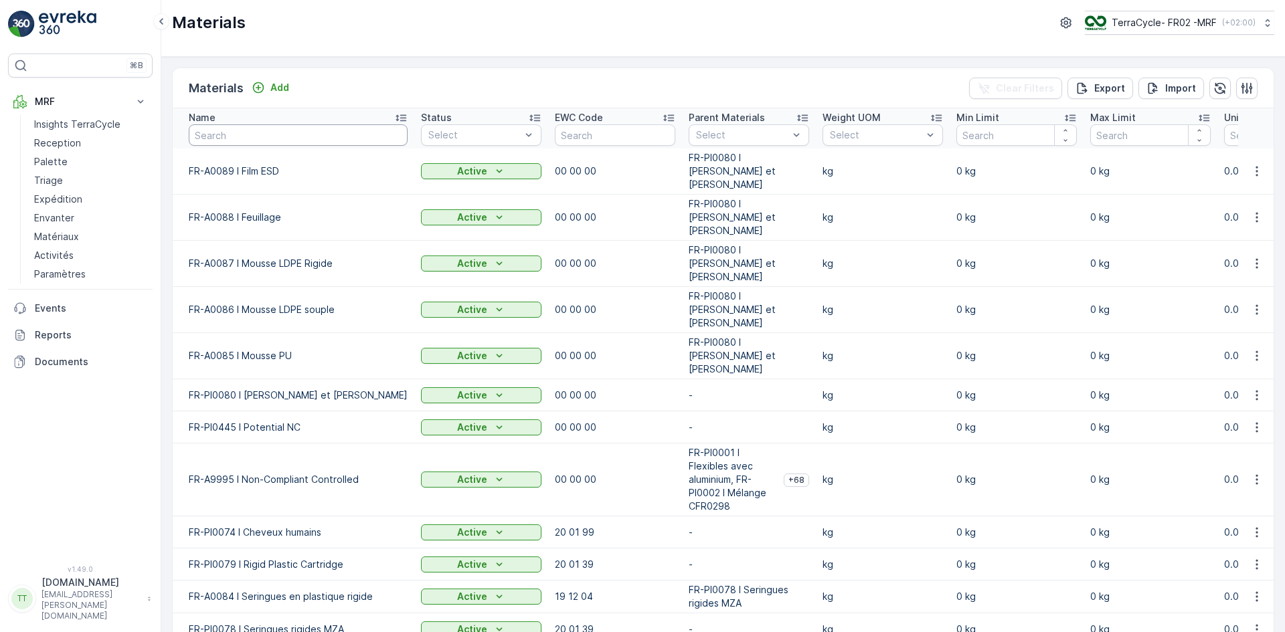
click at [272, 134] on input "text" at bounding box center [298, 134] width 219 height 21
type input "0085"
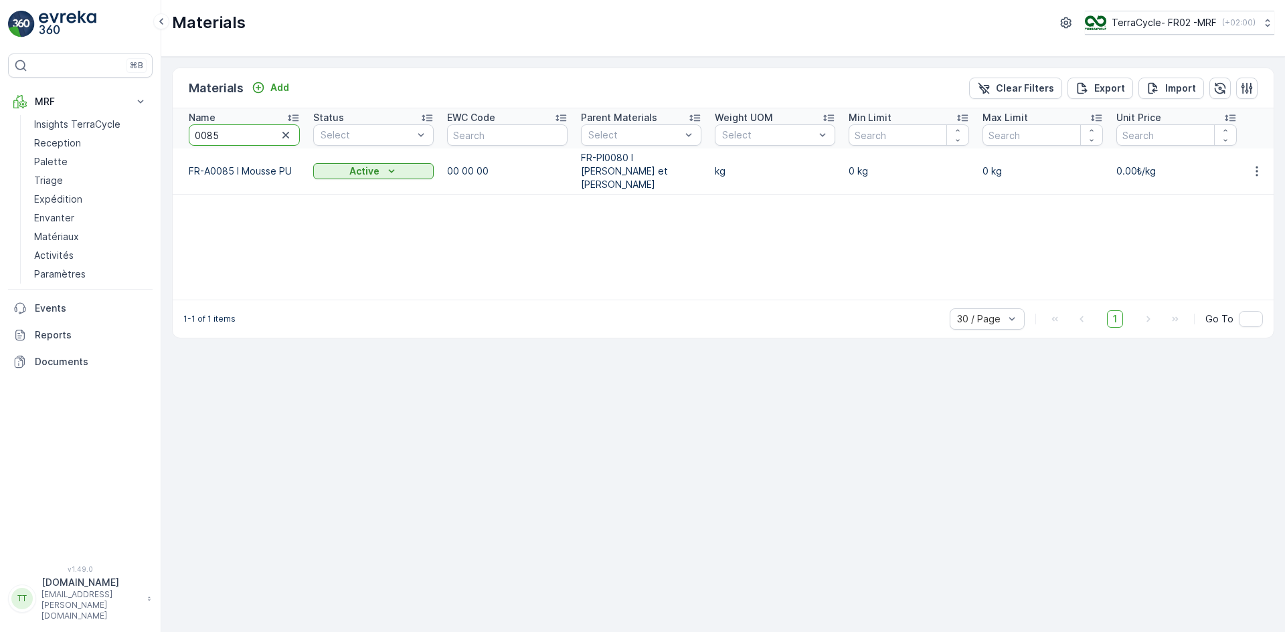
drag, startPoint x: 214, startPoint y: 137, endPoint x: 230, endPoint y: 137, distance: 15.4
click at [230, 137] on input "0085" at bounding box center [244, 134] width 111 height 21
type input "008"
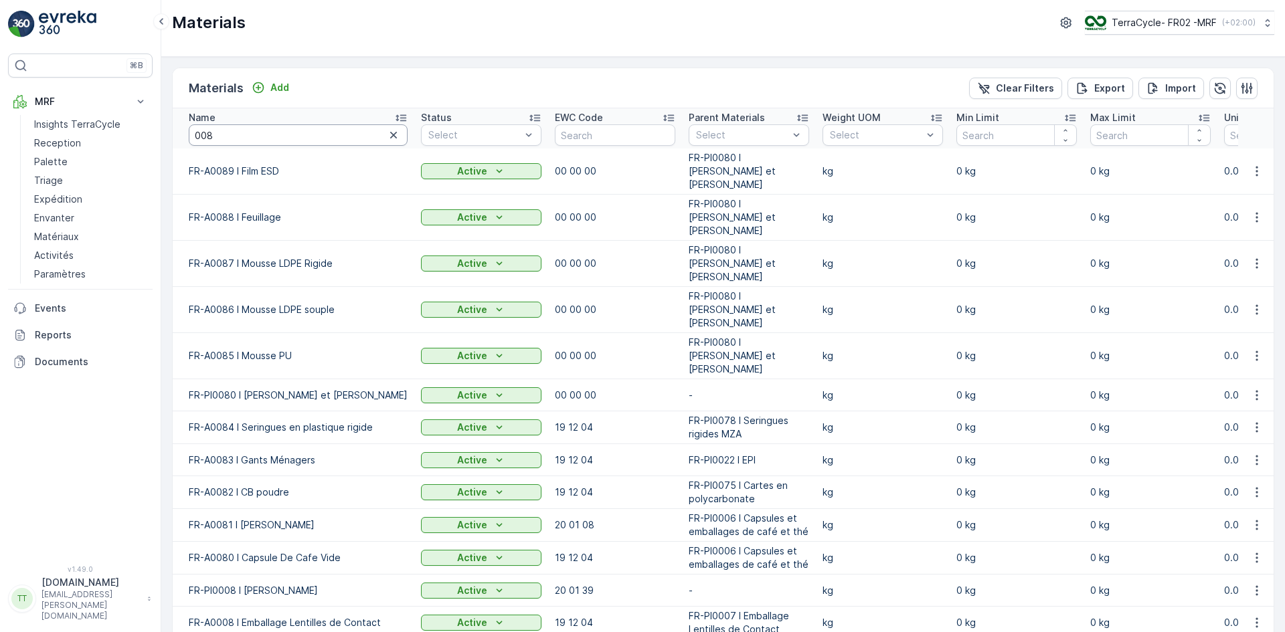
click at [197, 134] on input "008" at bounding box center [298, 134] width 219 height 21
type input "A008"
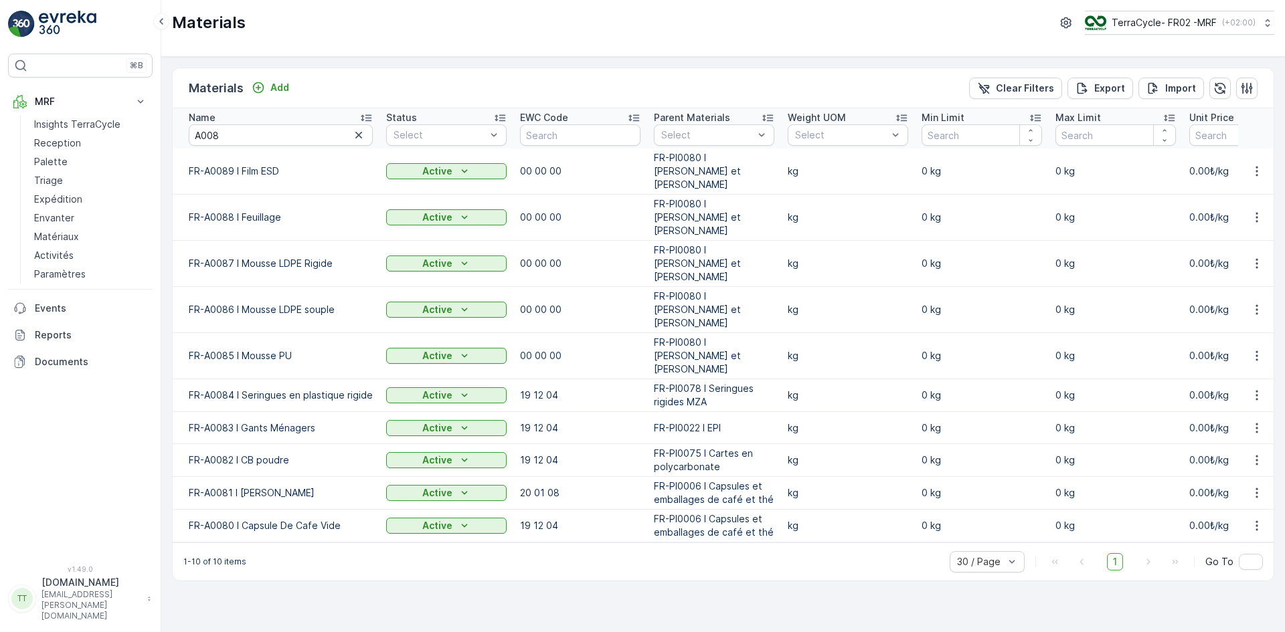
click at [369, 119] on icon at bounding box center [365, 117] width 13 height 13
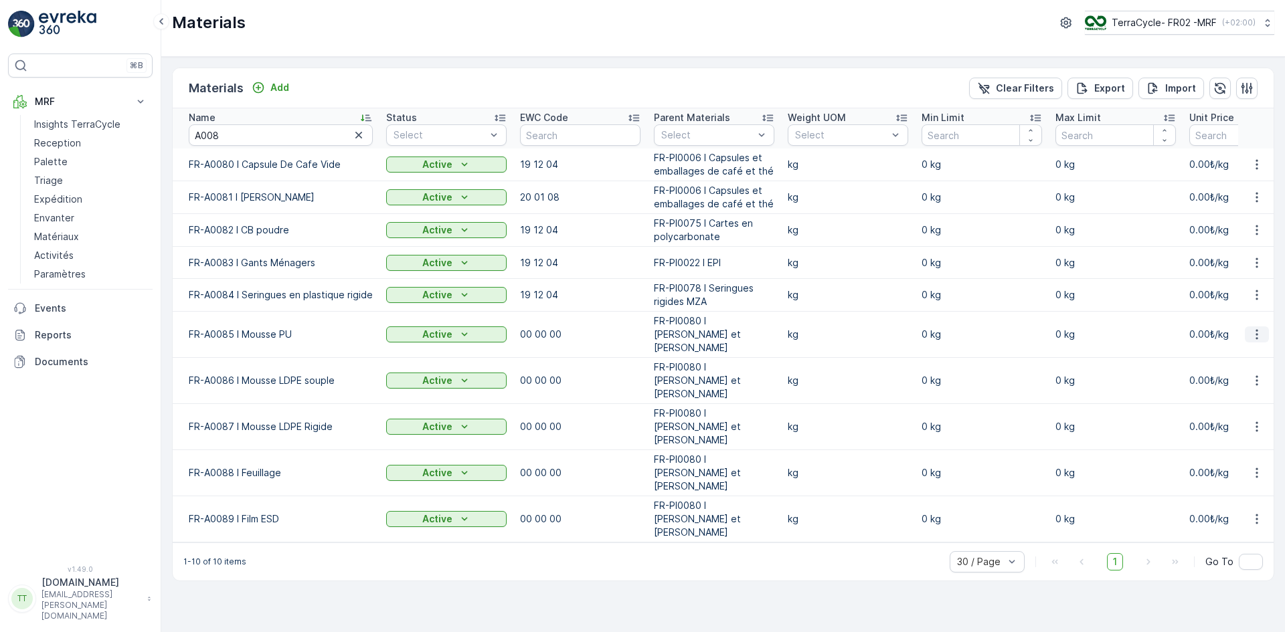
click at [1258, 328] on icon "button" at bounding box center [1256, 334] width 13 height 13
click at [1218, 346] on span "Edit Material" at bounding box center [1210, 347] width 56 height 13
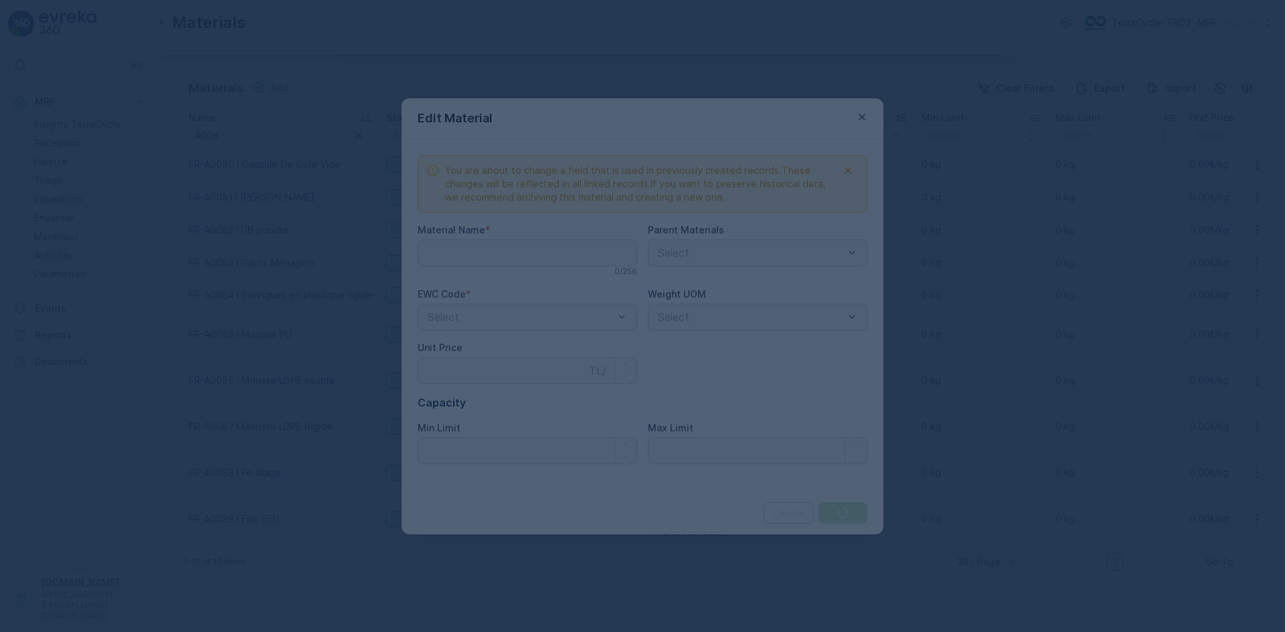
type Name "FR-A0085 I Mousse PU"
type Price "0"
type Limit "0"
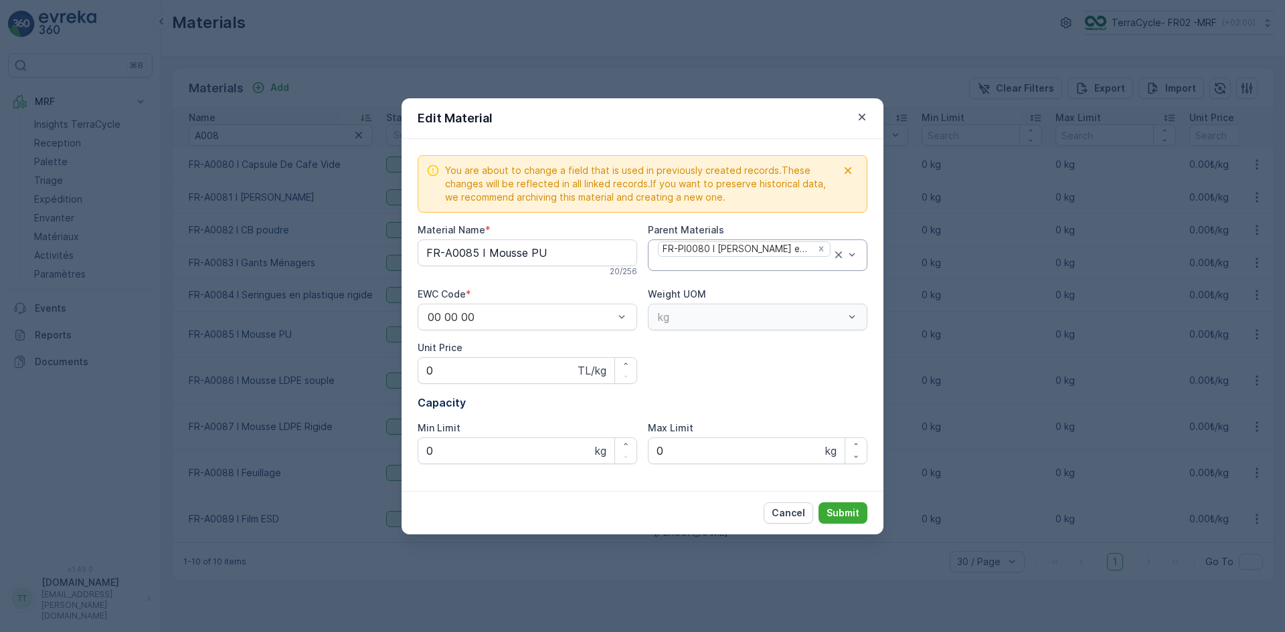
click at [681, 264] on div at bounding box center [743, 264] width 175 height 12
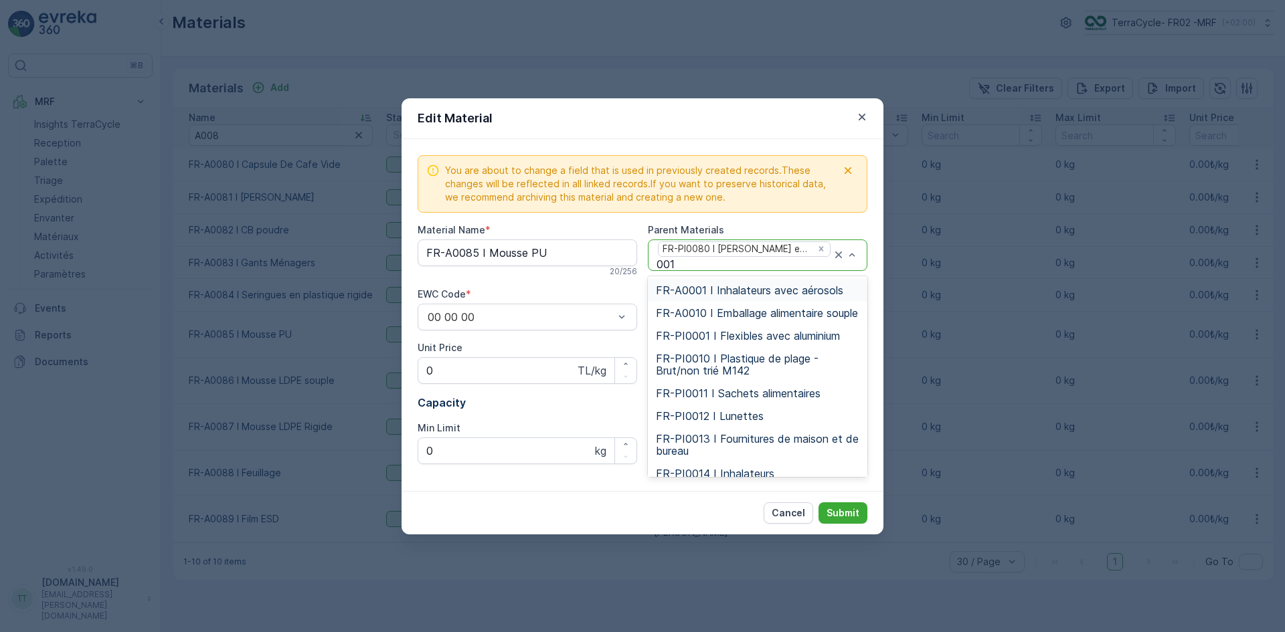
type input "0013"
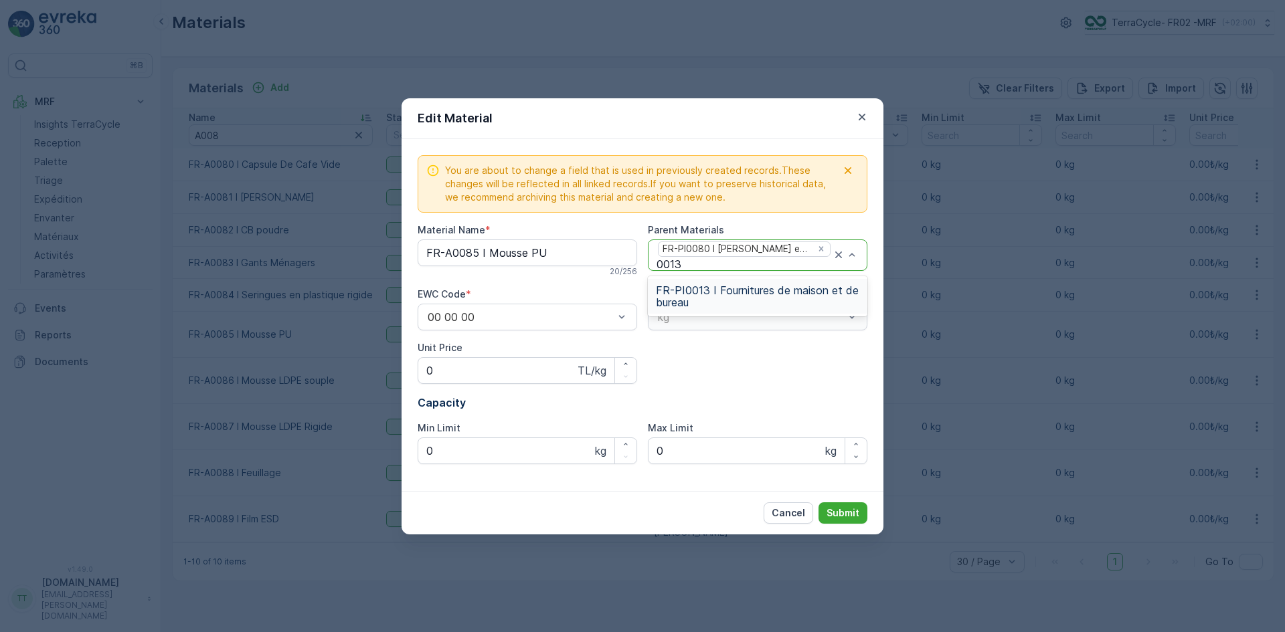
click at [723, 300] on span "FR-PI0013 I Fournitures de maison et de bureau" at bounding box center [757, 296] width 203 height 24
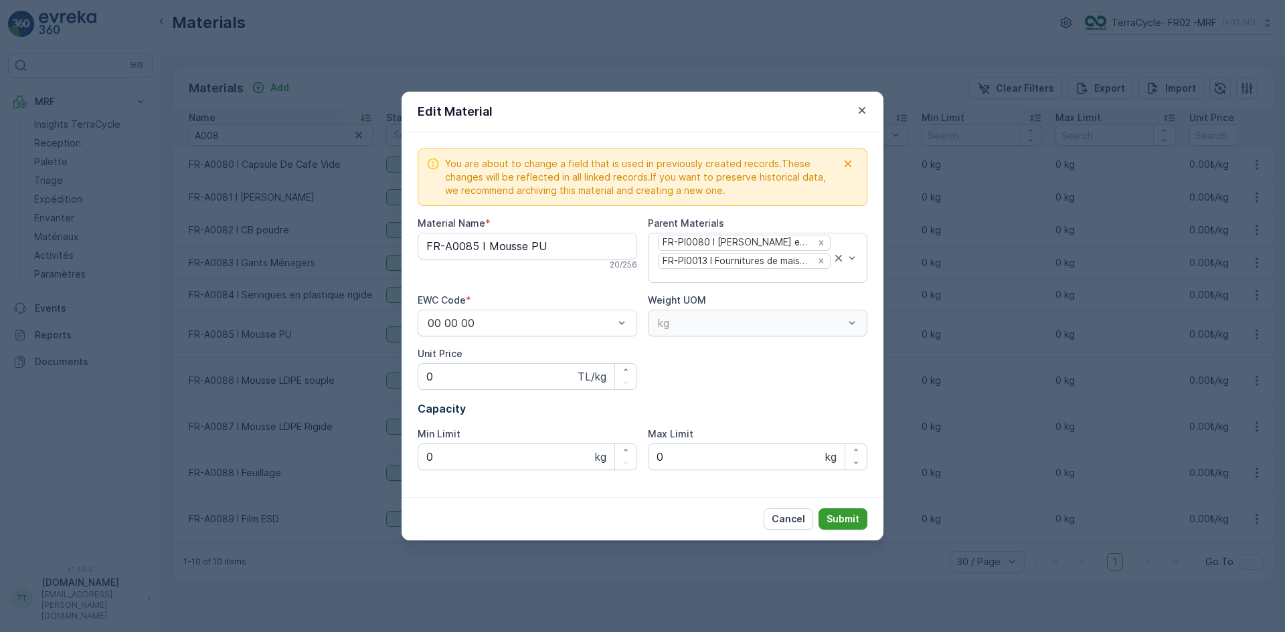
click at [846, 514] on p "Submit" at bounding box center [842, 519] width 33 height 13
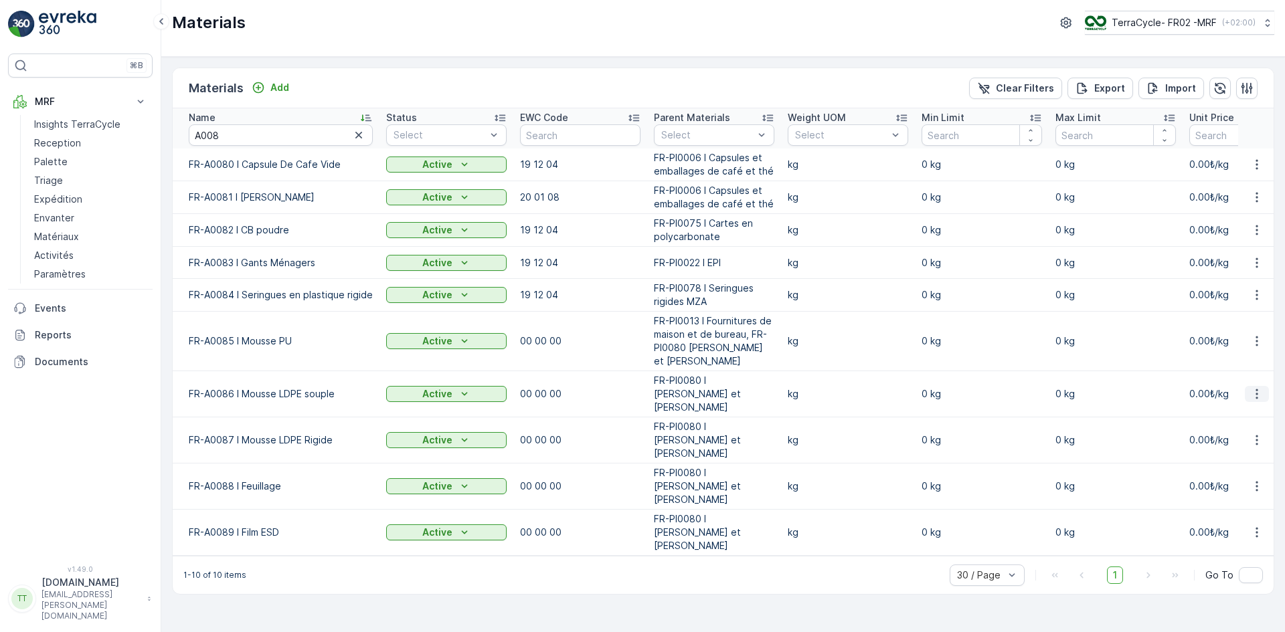
click at [1254, 387] on icon "button" at bounding box center [1256, 393] width 13 height 13
click at [1230, 399] on div "Edit Material" at bounding box center [1230, 407] width 107 height 19
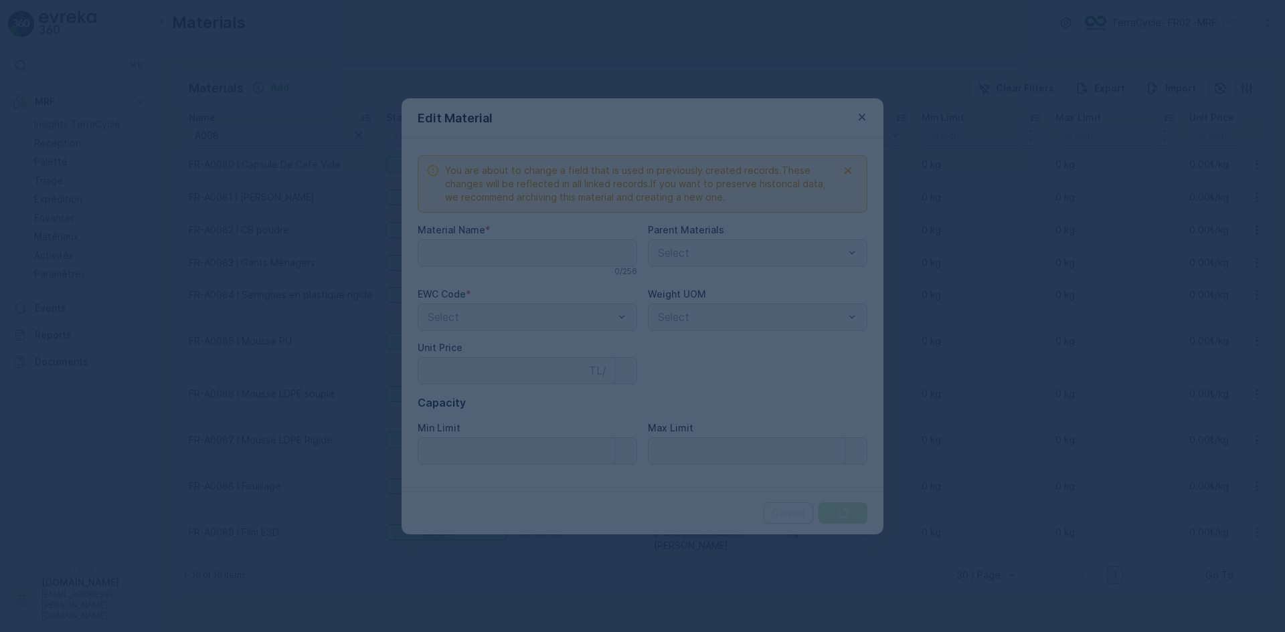
type Name "FR-A0086 I Mousse LDPE souple"
type Price "0"
type Limit "0"
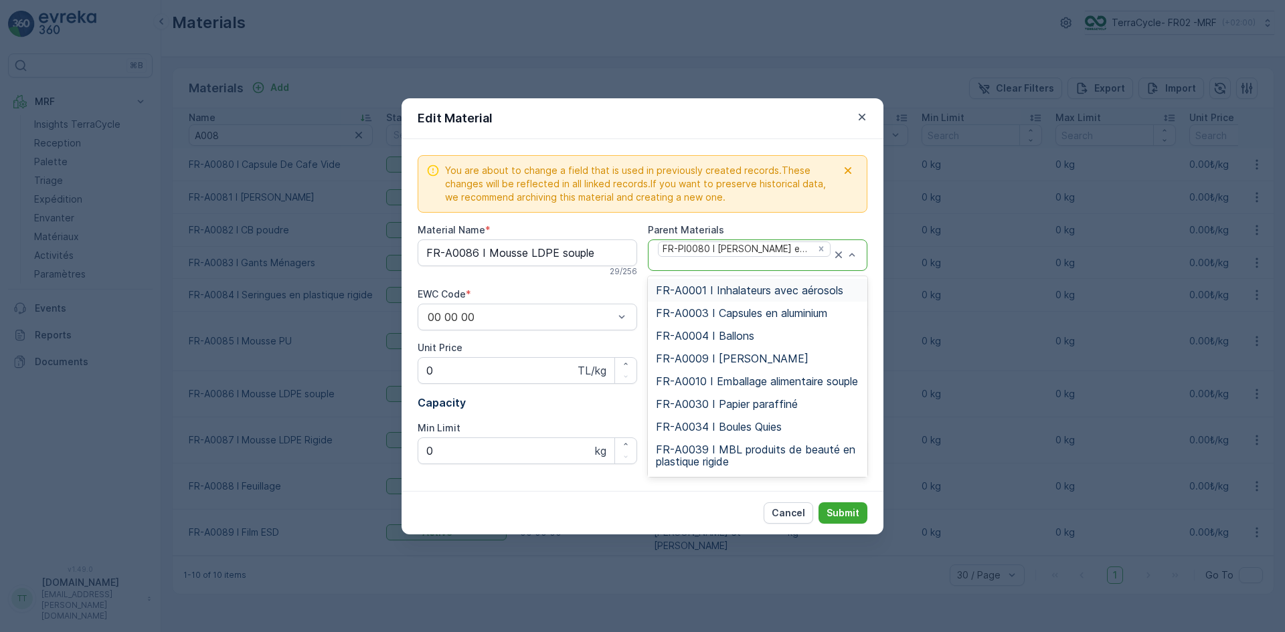
click at [715, 263] on div at bounding box center [743, 264] width 175 height 12
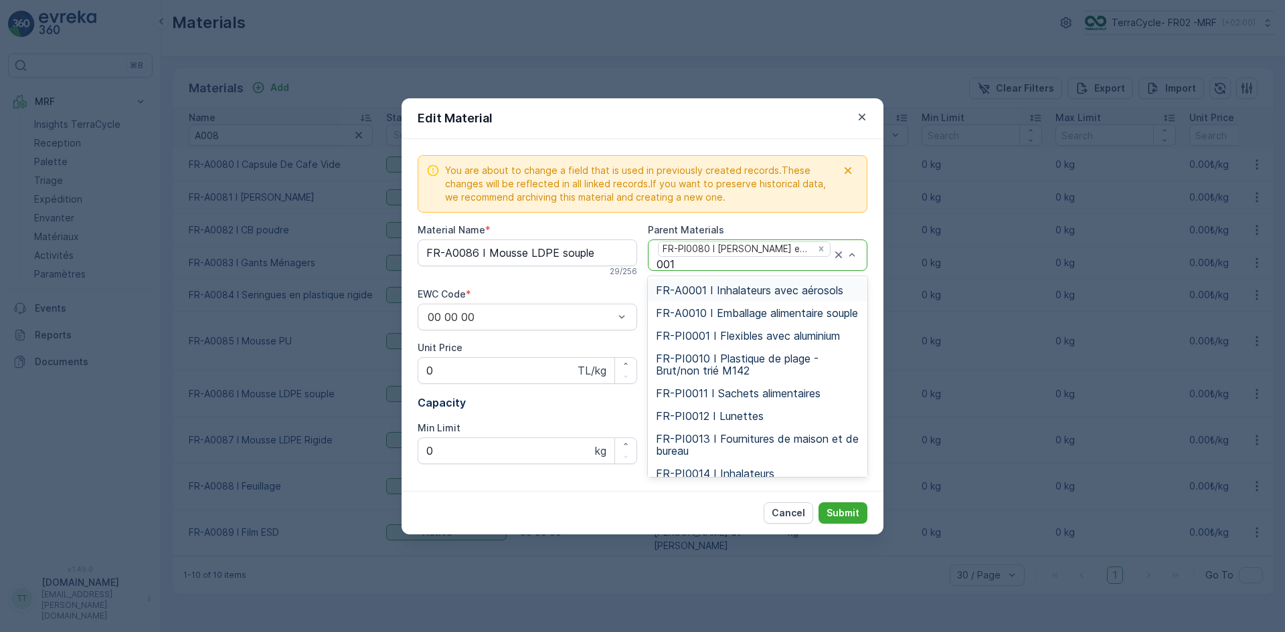
type input "0013"
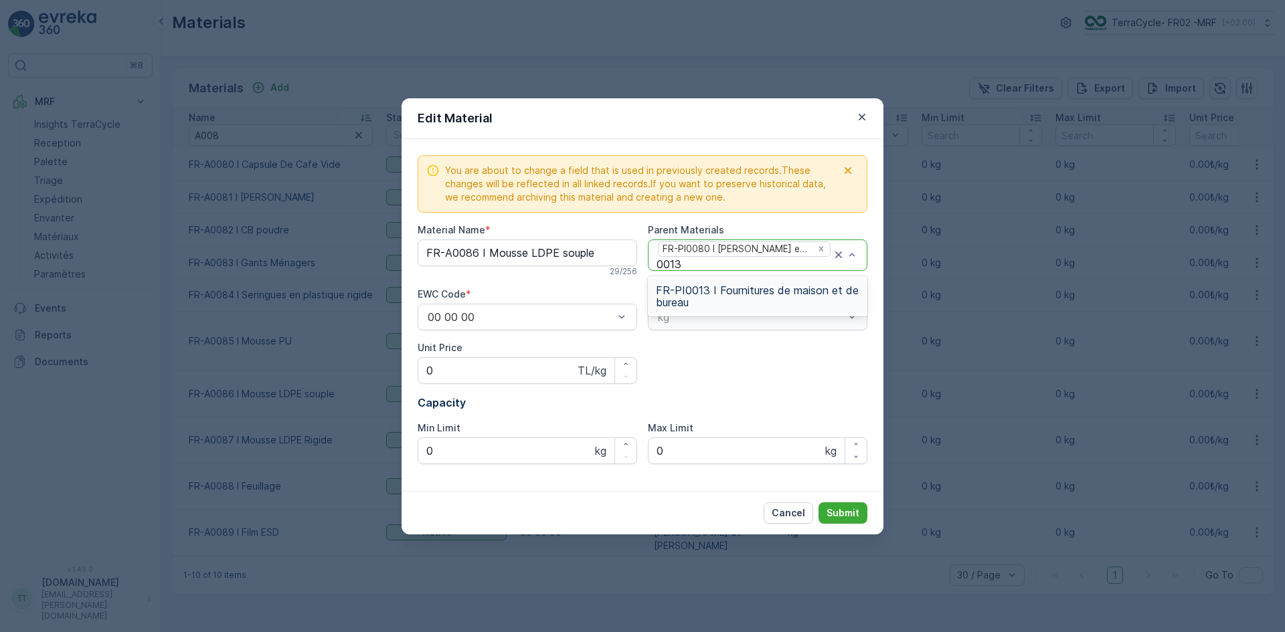
click at [692, 300] on span "FR-PI0013 I Fournitures de maison et de bureau" at bounding box center [757, 296] width 203 height 24
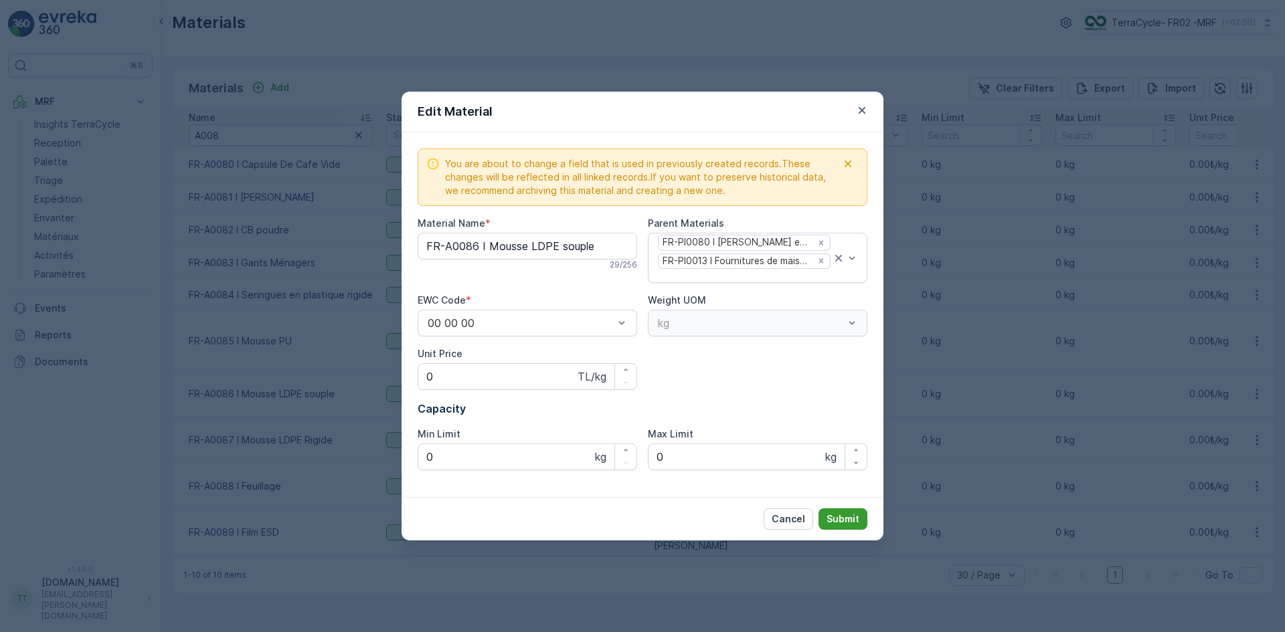
click at [840, 519] on p "Submit" at bounding box center [842, 519] width 33 height 13
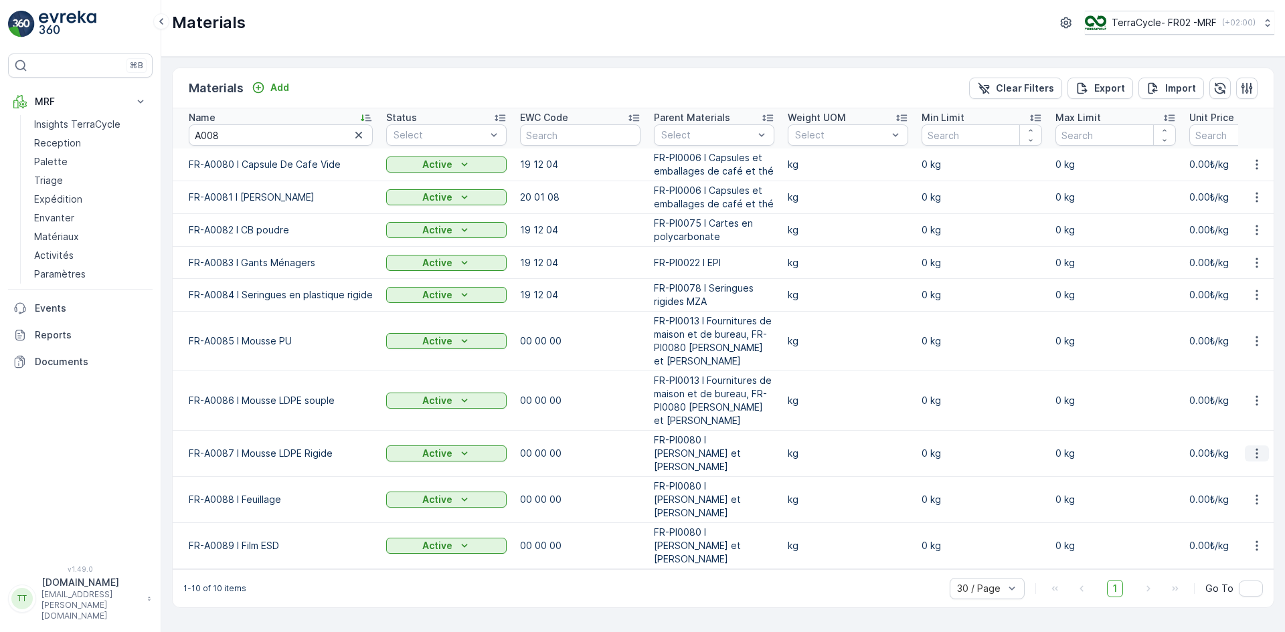
click at [1256, 447] on icon "button" at bounding box center [1256, 453] width 13 height 13
click at [1231, 464] on span "Edit Material" at bounding box center [1210, 466] width 56 height 13
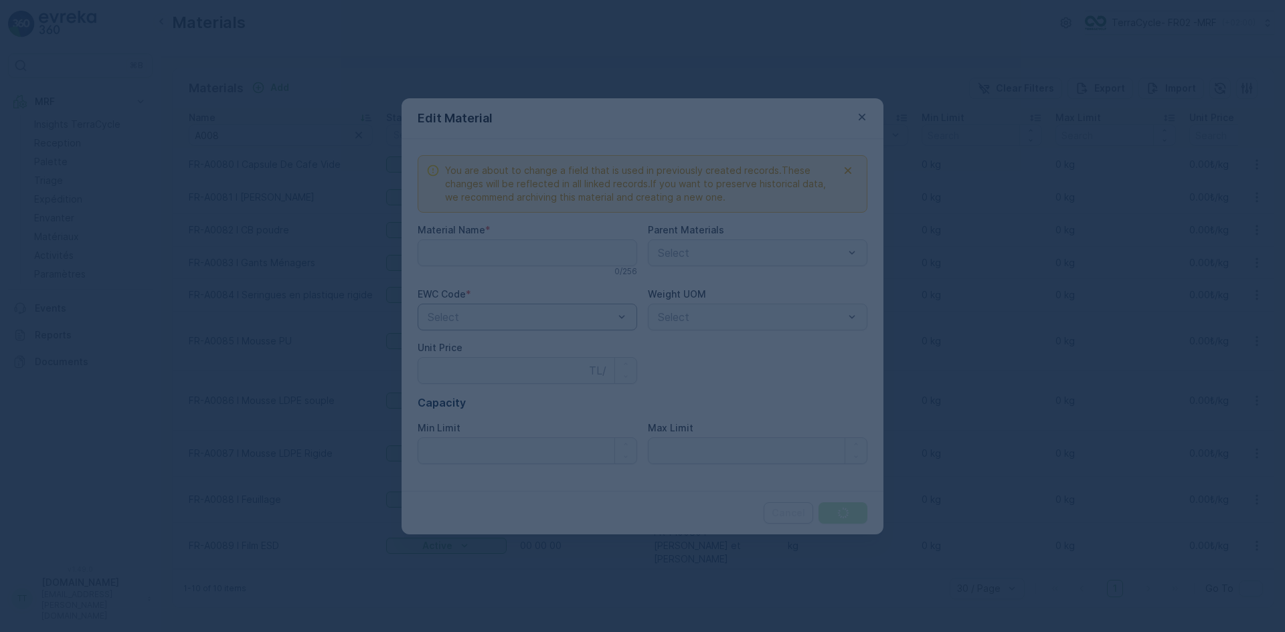
type Name "FR-A0087 I Mousse LDPE Rigide"
type Price "0"
type Limit "0"
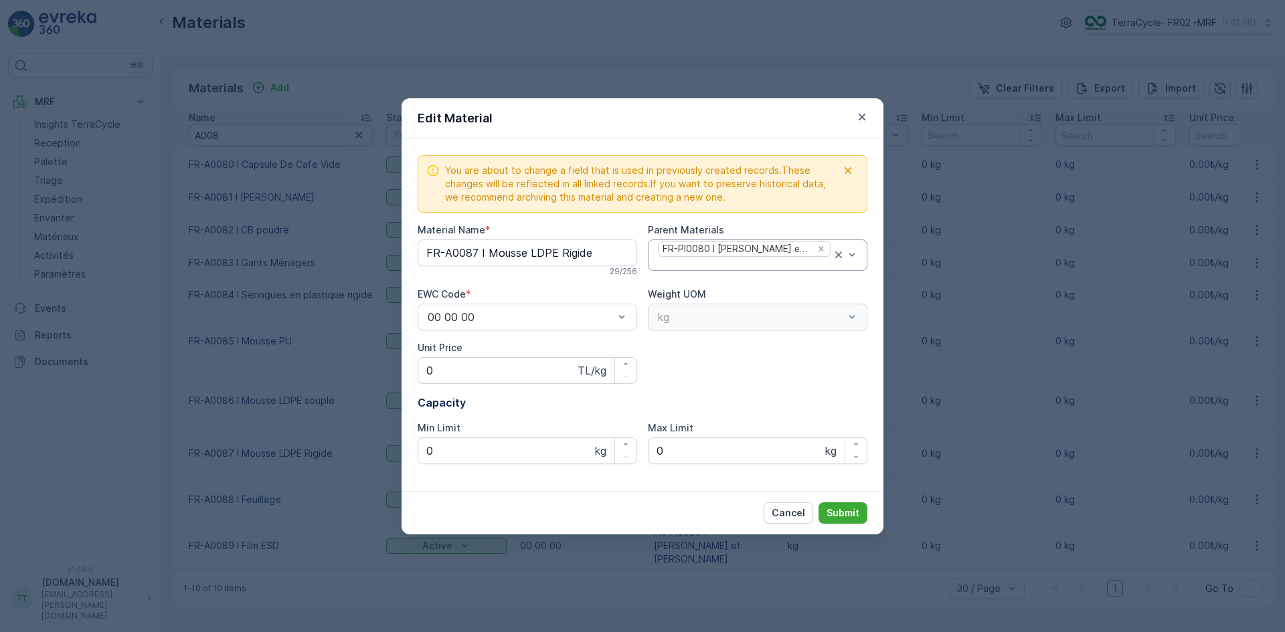
click at [708, 265] on div at bounding box center [743, 264] width 175 height 12
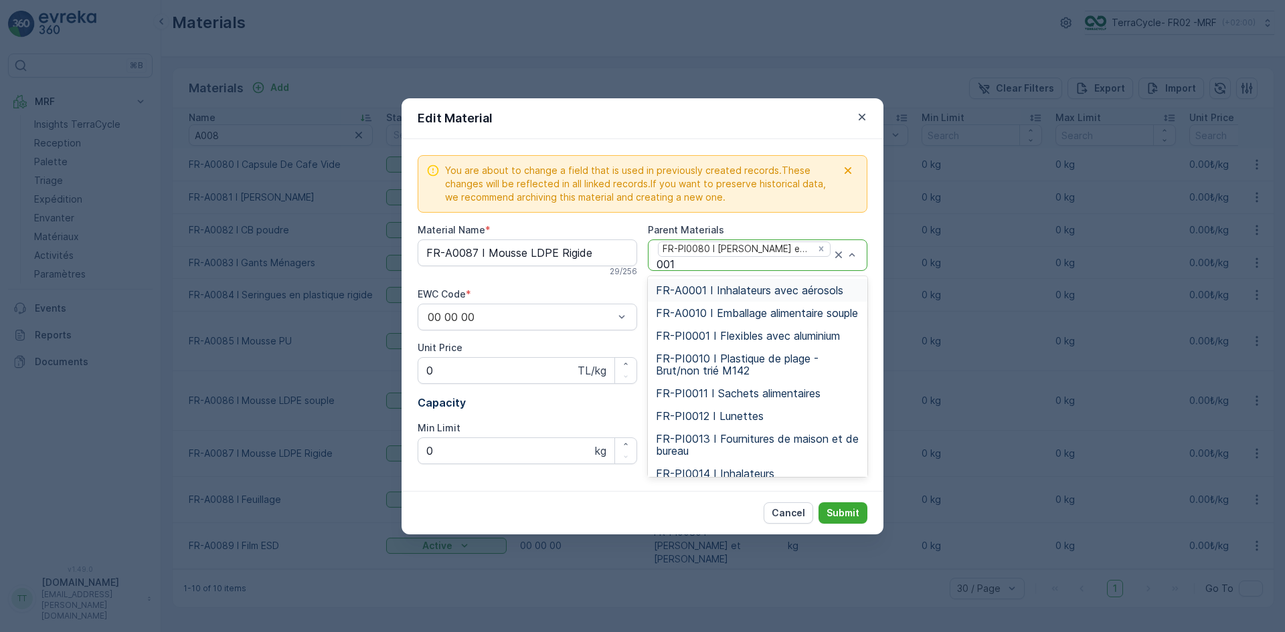
type input "0013"
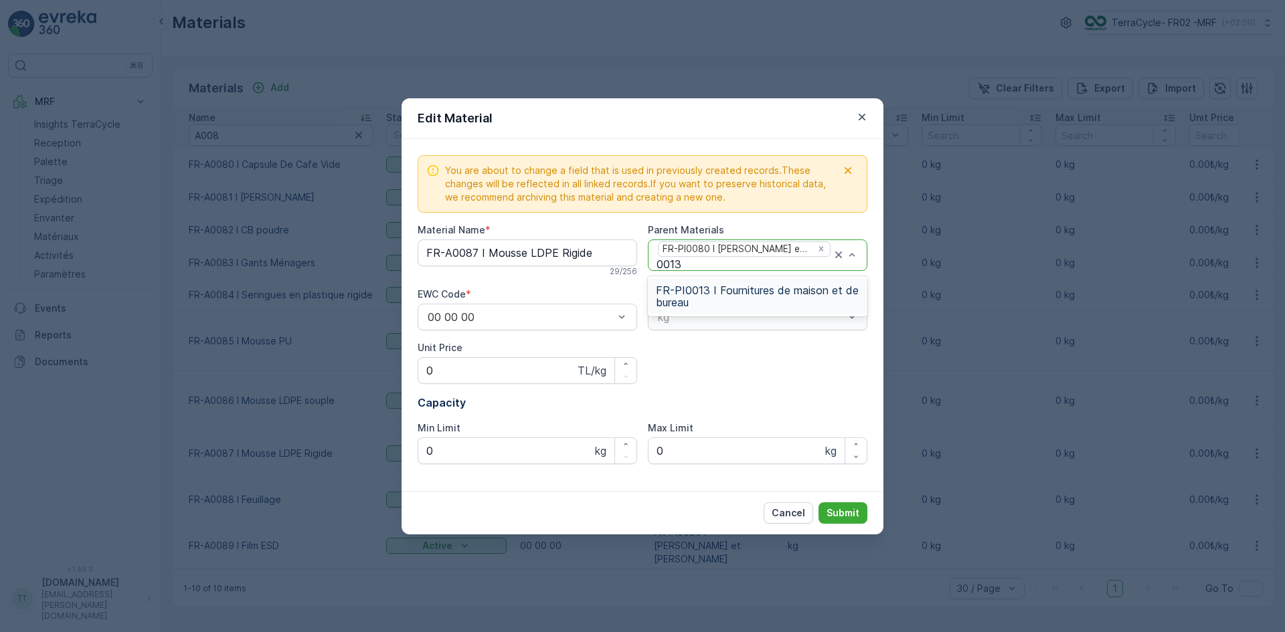
click at [706, 283] on div "FR-PI0013 I Fournitures de maison et de bureau" at bounding box center [757, 296] width 219 height 35
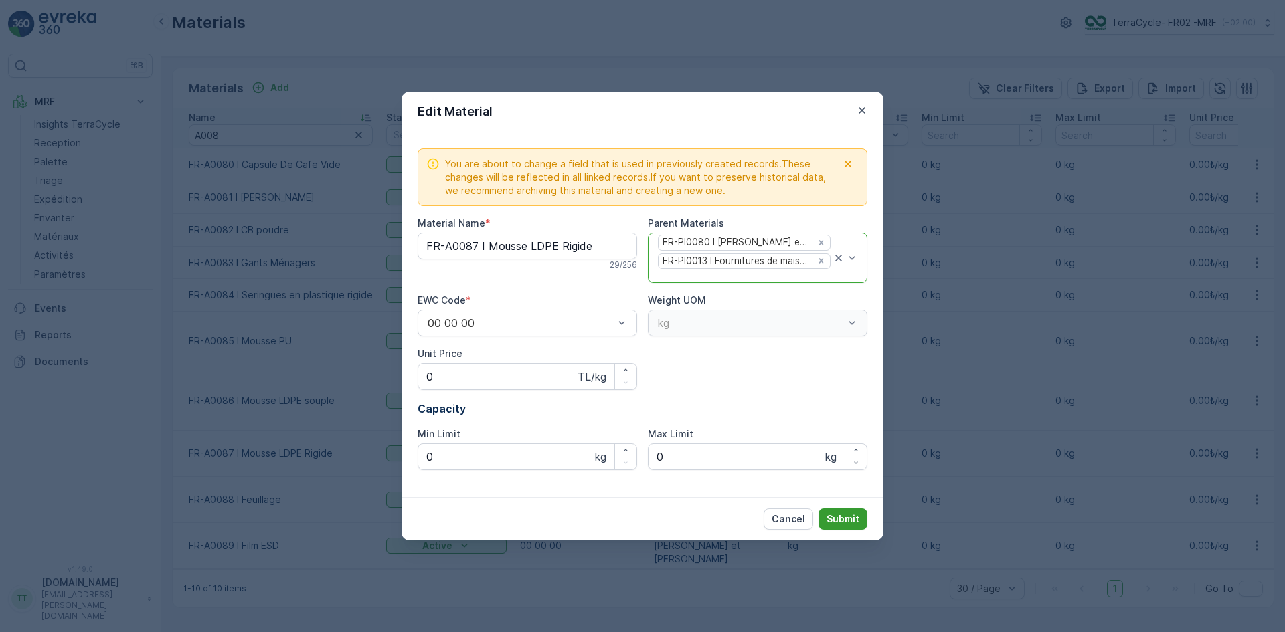
click at [856, 524] on p "Submit" at bounding box center [842, 519] width 33 height 13
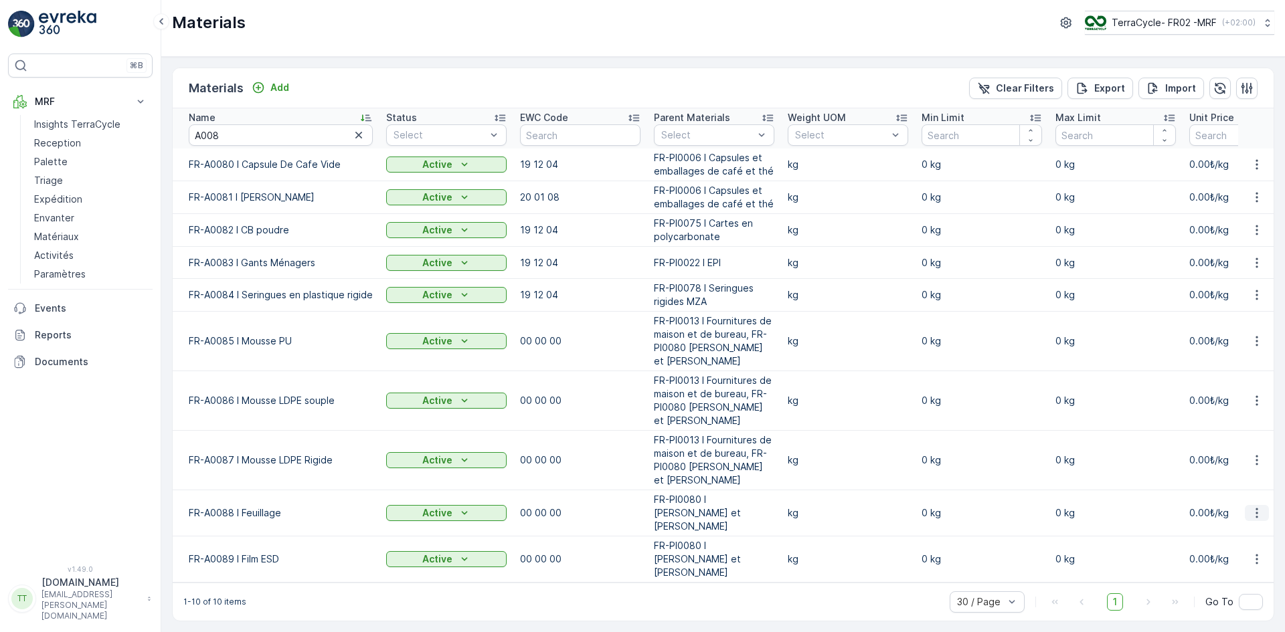
click at [1257, 509] on icon "button" at bounding box center [1256, 514] width 2 height 10
click at [1202, 523] on span "Edit Material" at bounding box center [1210, 526] width 56 height 13
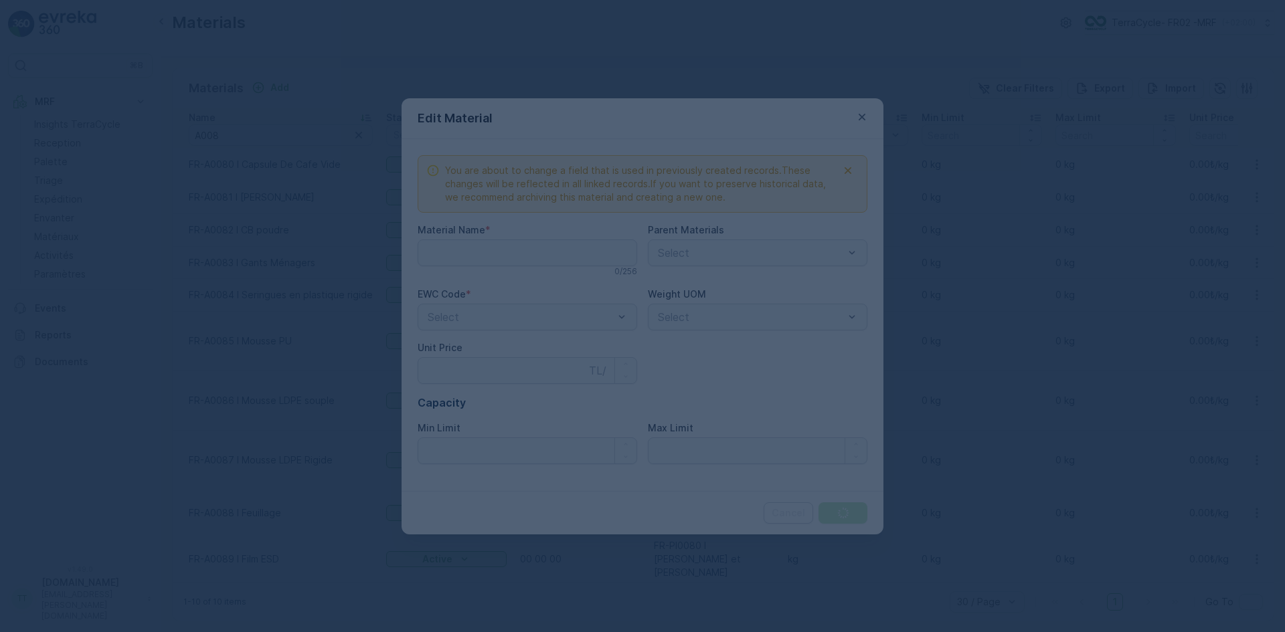
type Name "FR-A0088 I Feuillage"
type Price "0"
type Limit "0"
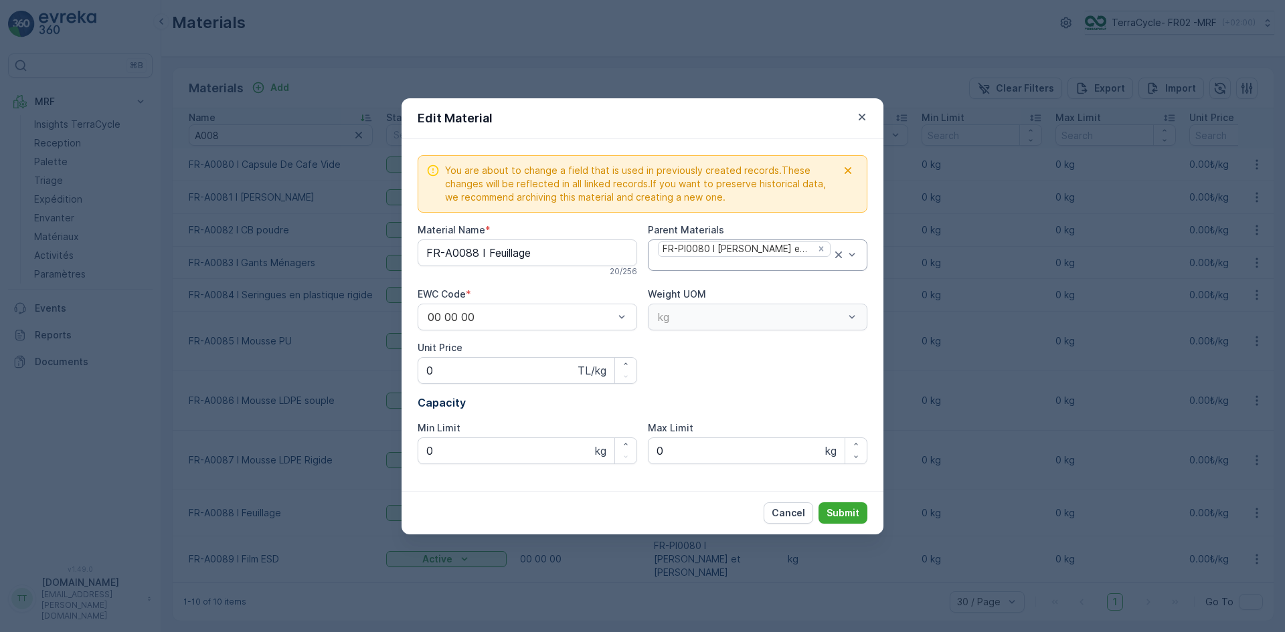
click at [683, 263] on div at bounding box center [743, 264] width 175 height 12
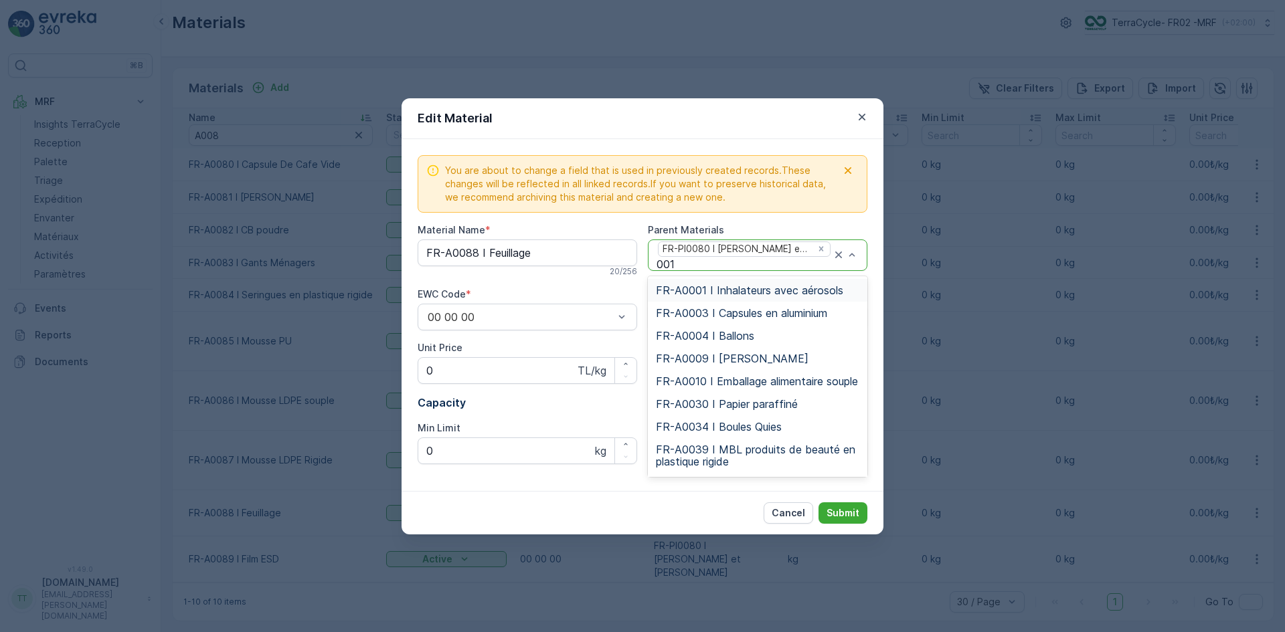
type input "0013"
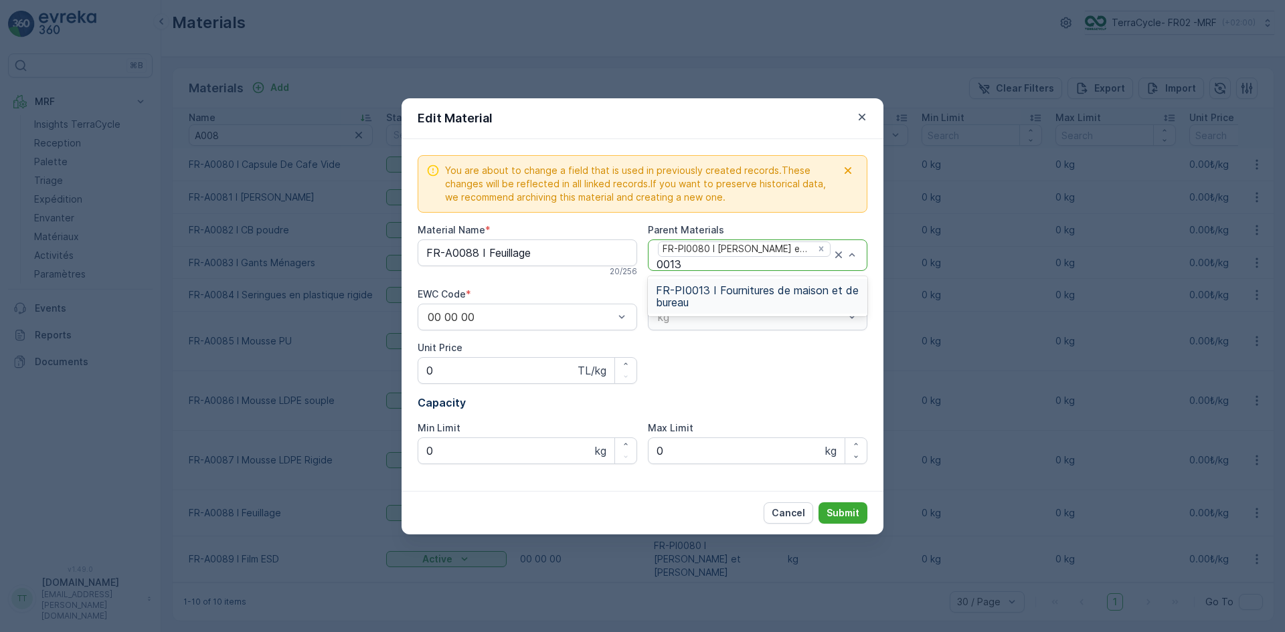
click at [685, 294] on span "FR-PI0013 I Fournitures de maison et de bureau" at bounding box center [757, 296] width 203 height 24
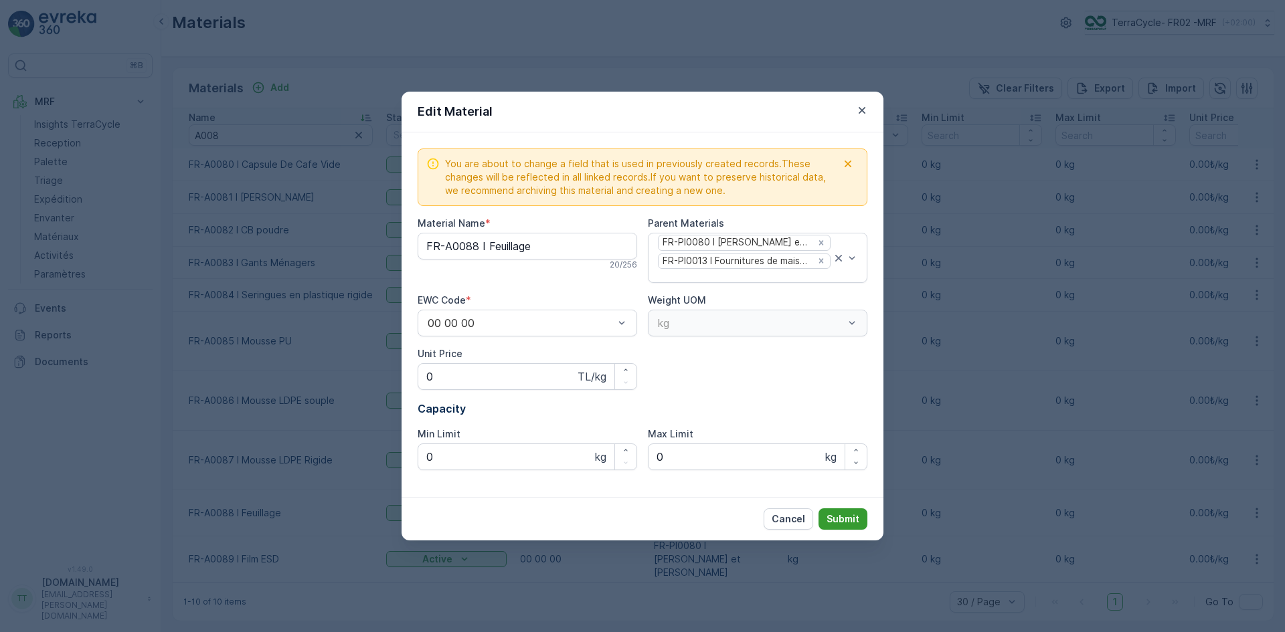
click at [841, 519] on p "Submit" at bounding box center [842, 519] width 33 height 13
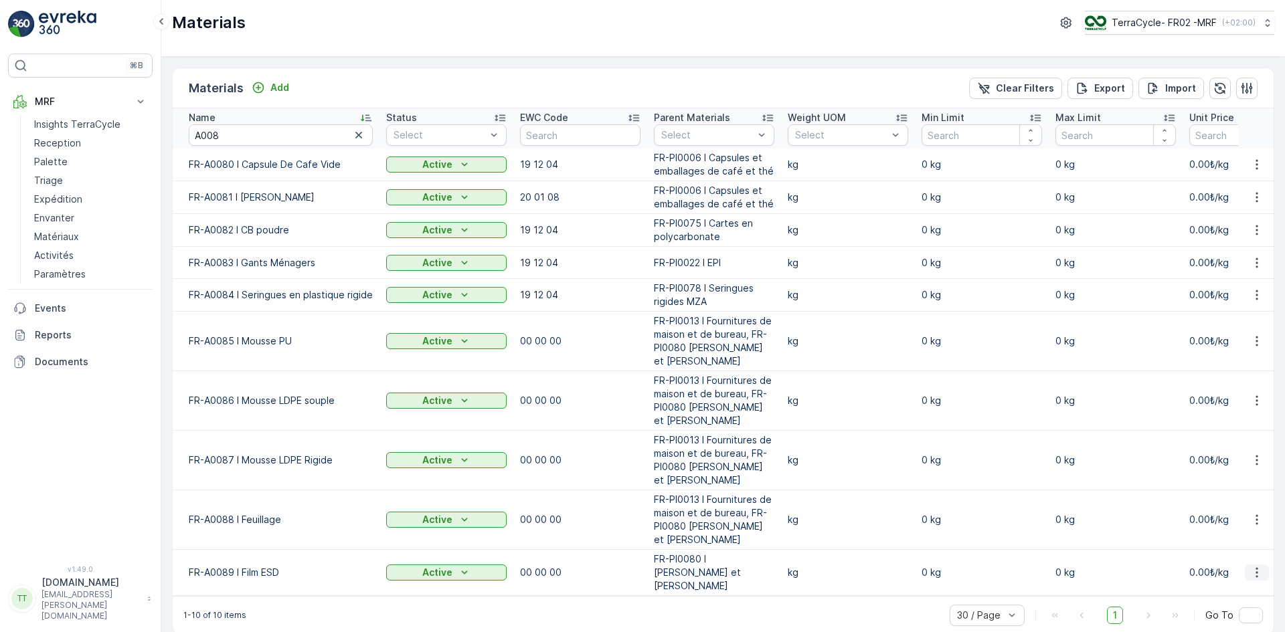
click at [1250, 566] on icon "button" at bounding box center [1256, 572] width 13 height 13
click at [1198, 587] on span "Edit Material" at bounding box center [1210, 585] width 56 height 13
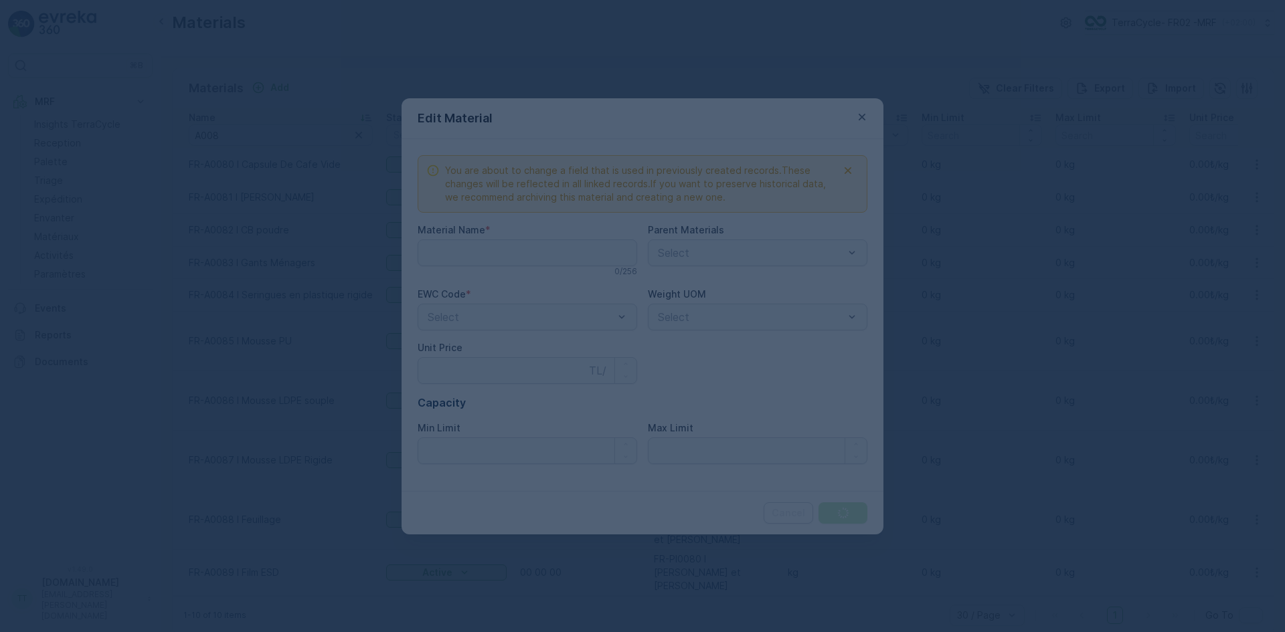
type Name "FR-A0089 I Film ESD"
type Price "0"
type Limit "0"
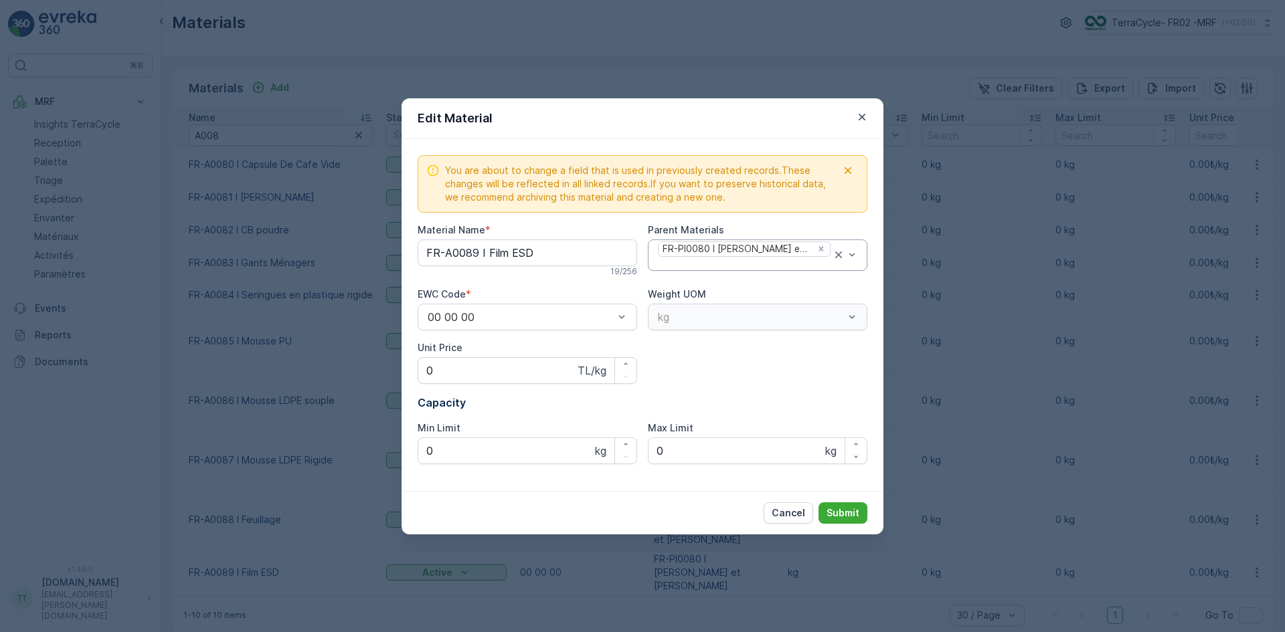
click at [679, 260] on div at bounding box center [743, 264] width 175 height 12
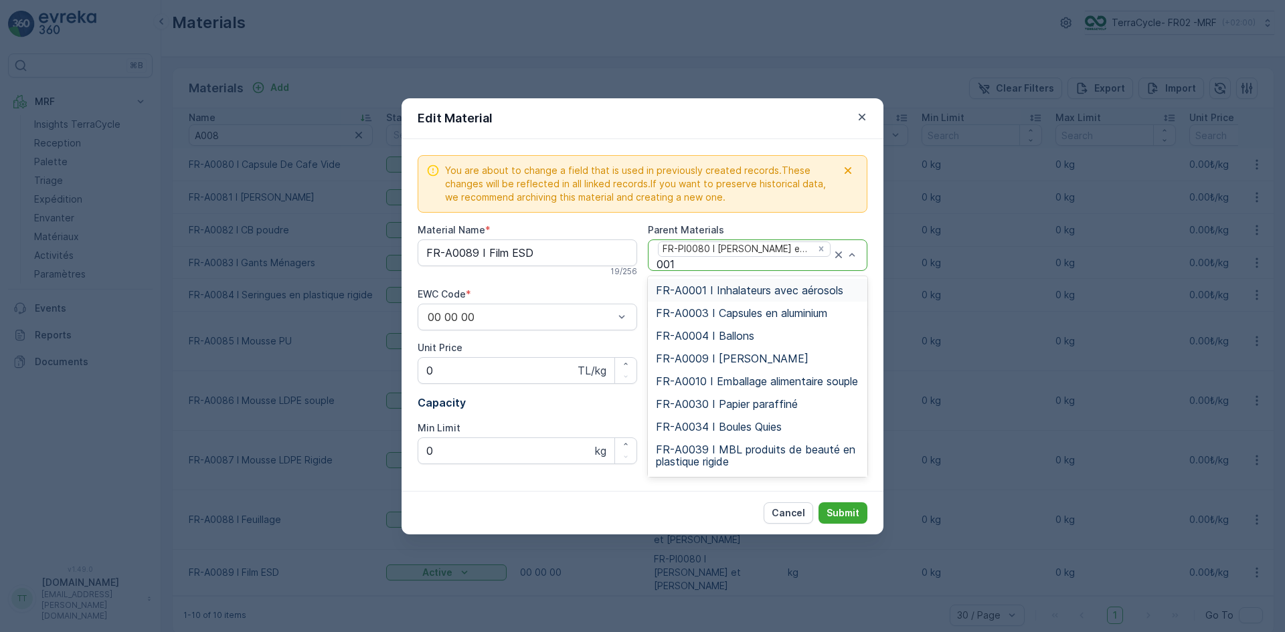
type input "0013"
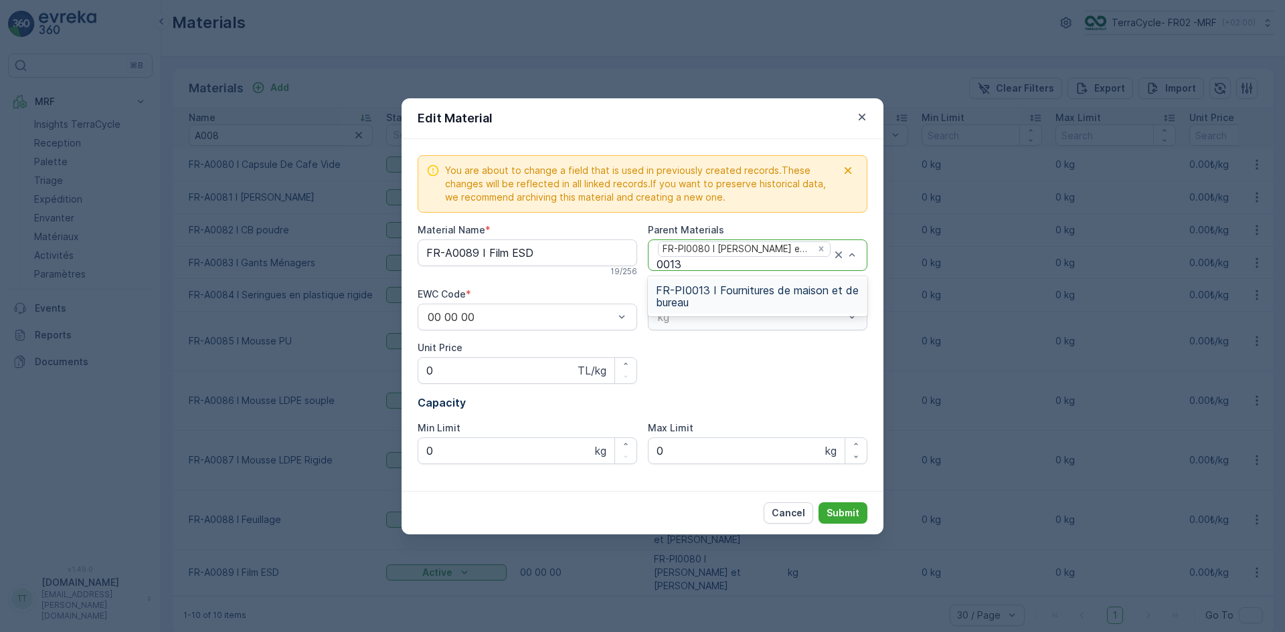
click at [681, 292] on span "FR-PI0013 I Fournitures de maison et de bureau" at bounding box center [757, 296] width 203 height 24
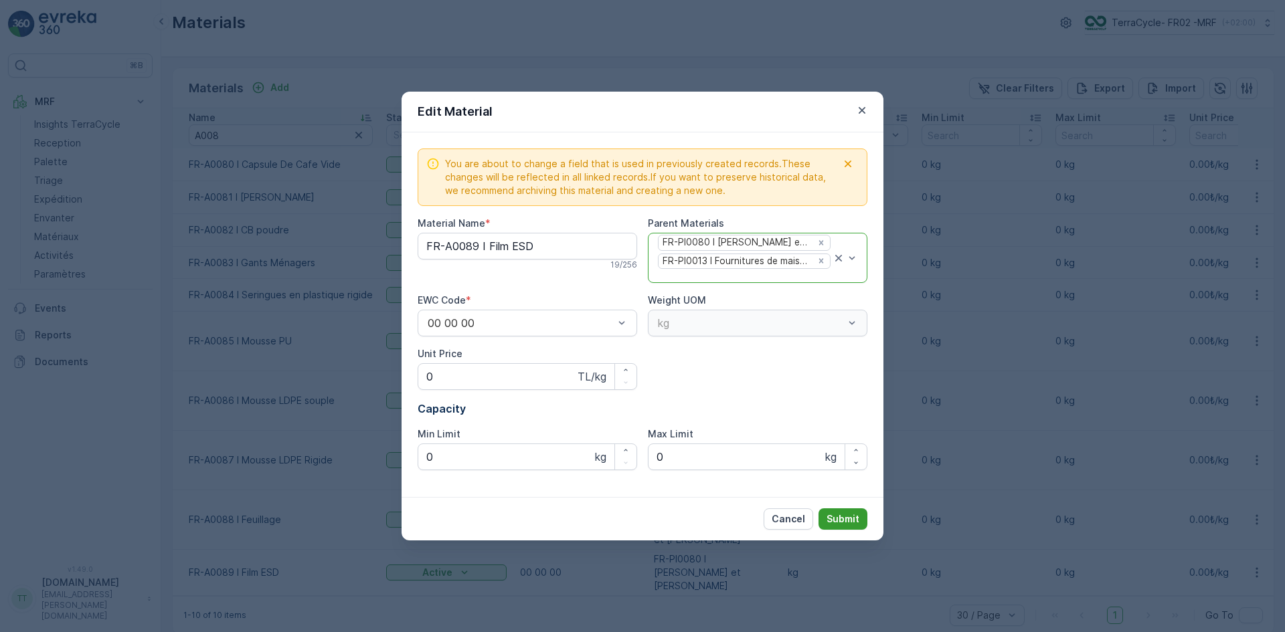
click at [841, 521] on p "Submit" at bounding box center [842, 519] width 33 height 13
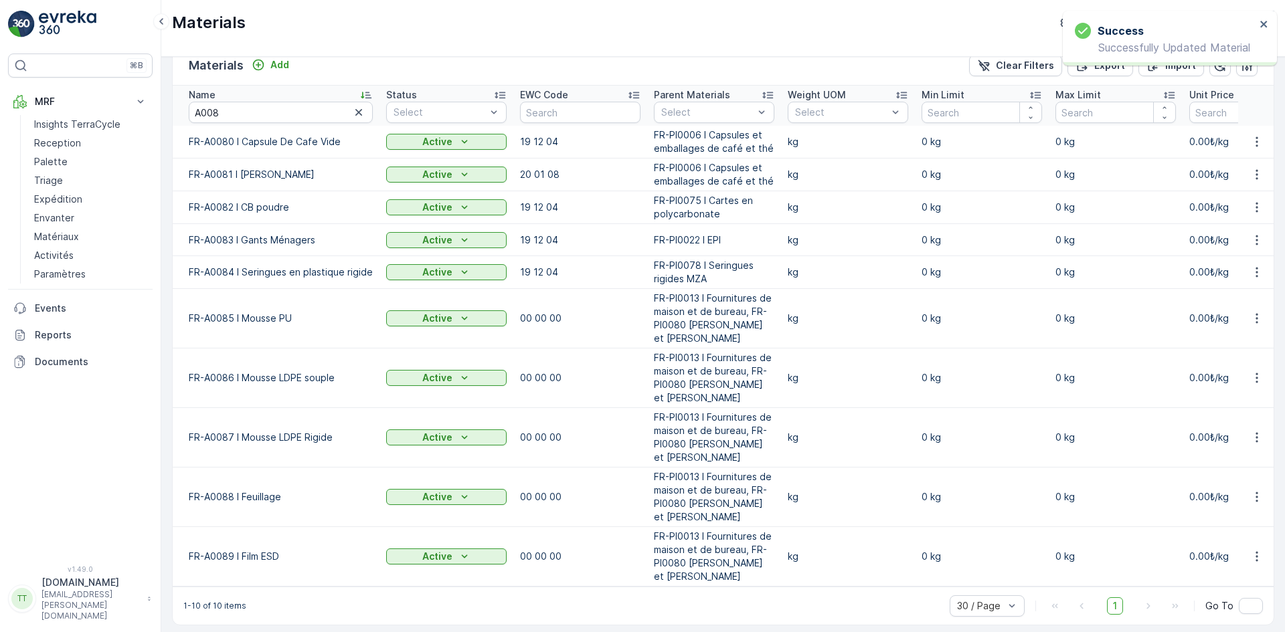
scroll to position [33, 0]
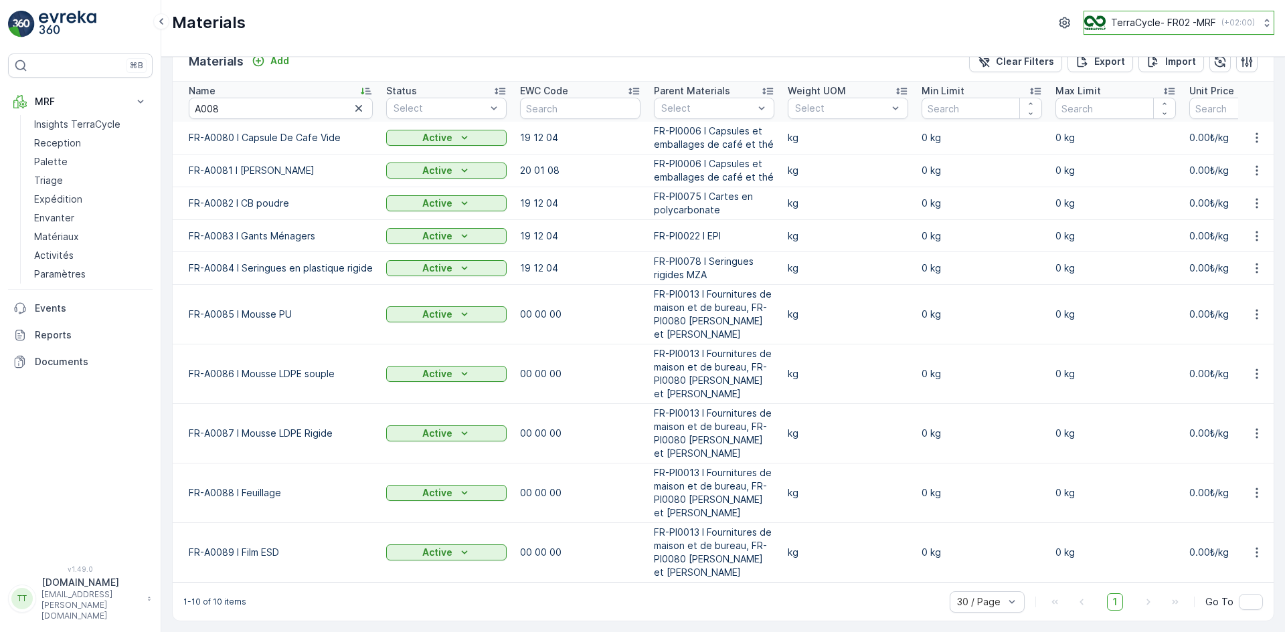
click at [1144, 18] on p "TerraCycle- FR02 -MRF" at bounding box center [1163, 22] width 105 height 13
type input "fr"
click at [1149, 104] on div "TerraCycle-FR Europe/Paris (+02:00)" at bounding box center [1184, 116] width 195 height 29
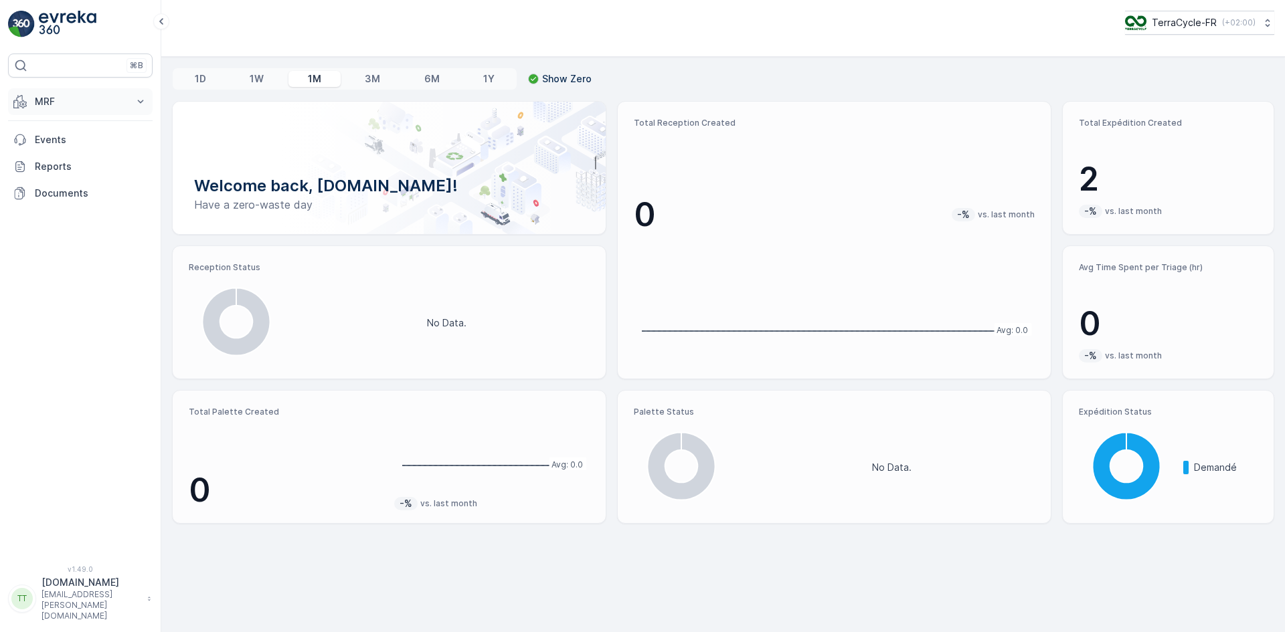
click at [49, 100] on p "MRF" at bounding box center [80, 101] width 91 height 13
click at [51, 236] on p "Matériaux" at bounding box center [56, 236] width 45 height 13
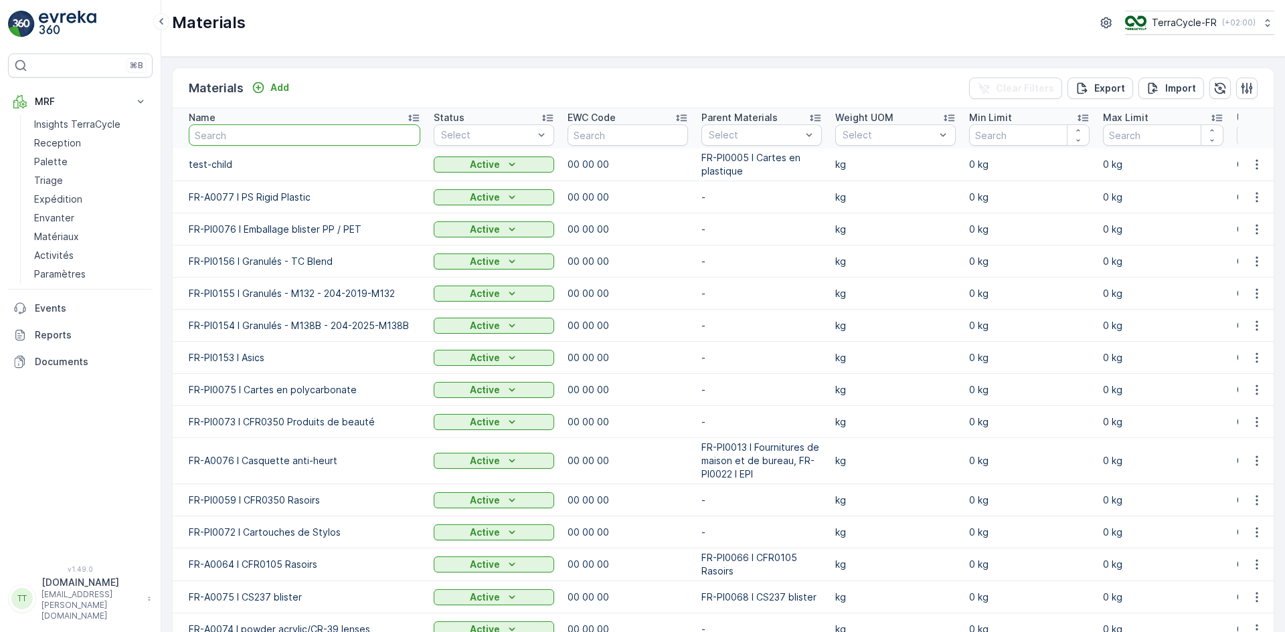
click at [235, 137] on input "text" at bounding box center [305, 134] width 232 height 21
type input "a0008"
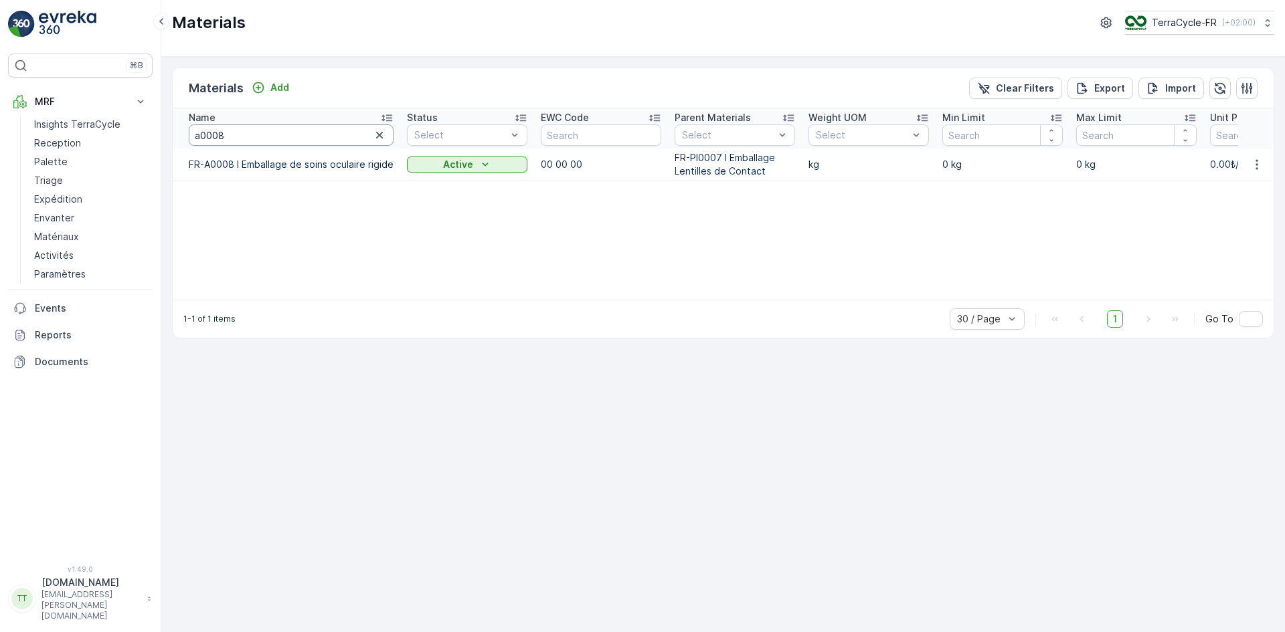
click at [217, 138] on input "a0008" at bounding box center [291, 134] width 205 height 21
type input "a008"
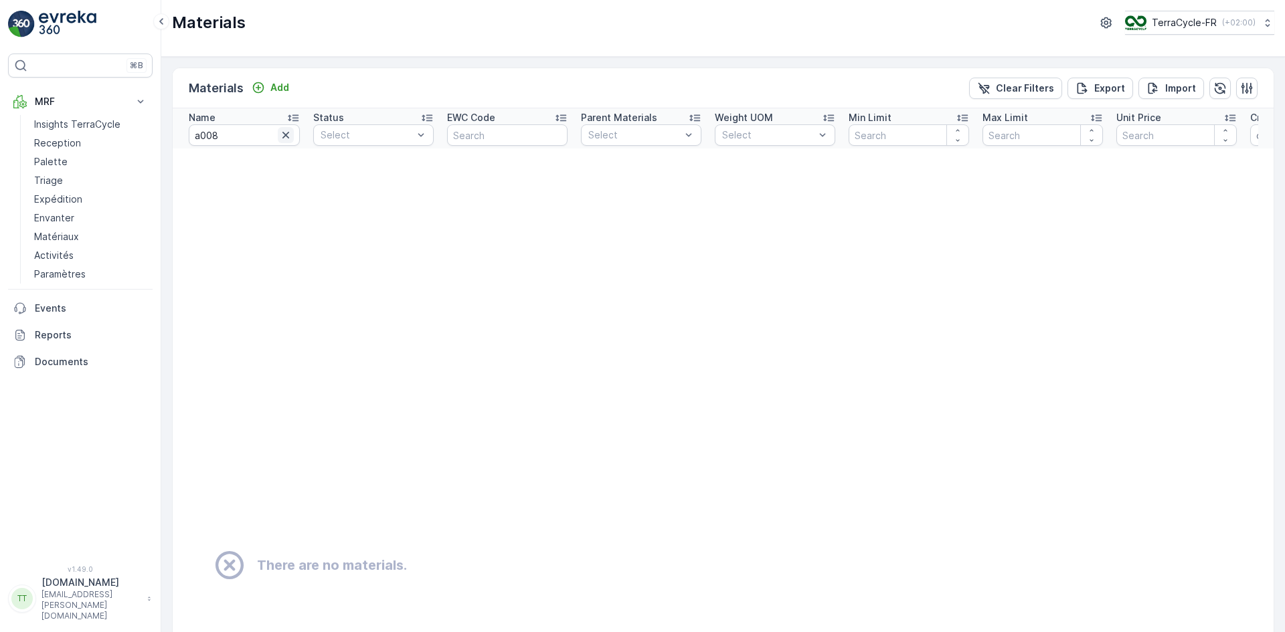
click at [287, 133] on icon "button" at bounding box center [285, 135] width 7 height 7
